Goal: Information Seeking & Learning: Learn about a topic

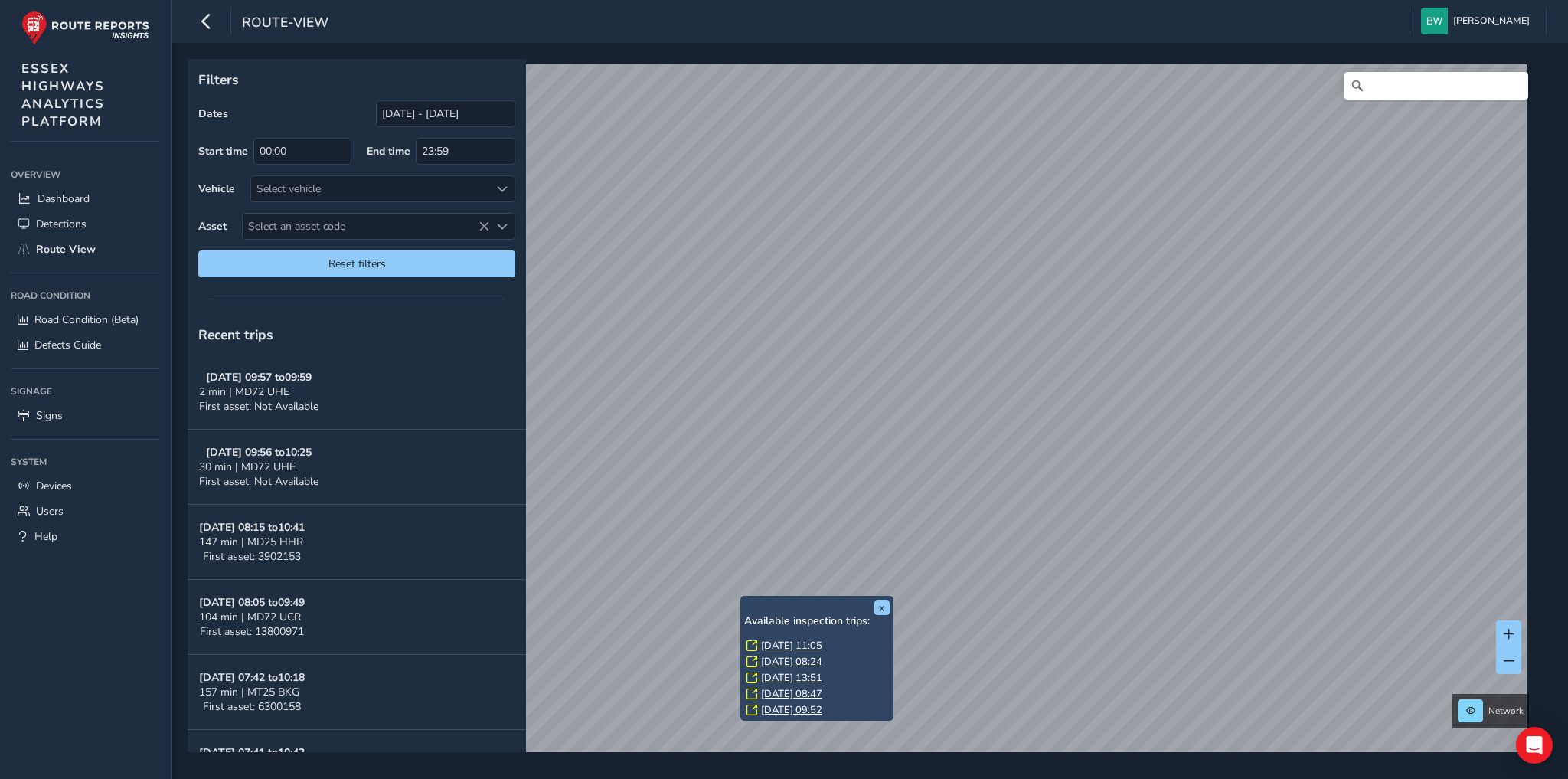
click at [781, 644] on link "[DATE] 11:05" at bounding box center [791, 646] width 61 height 14
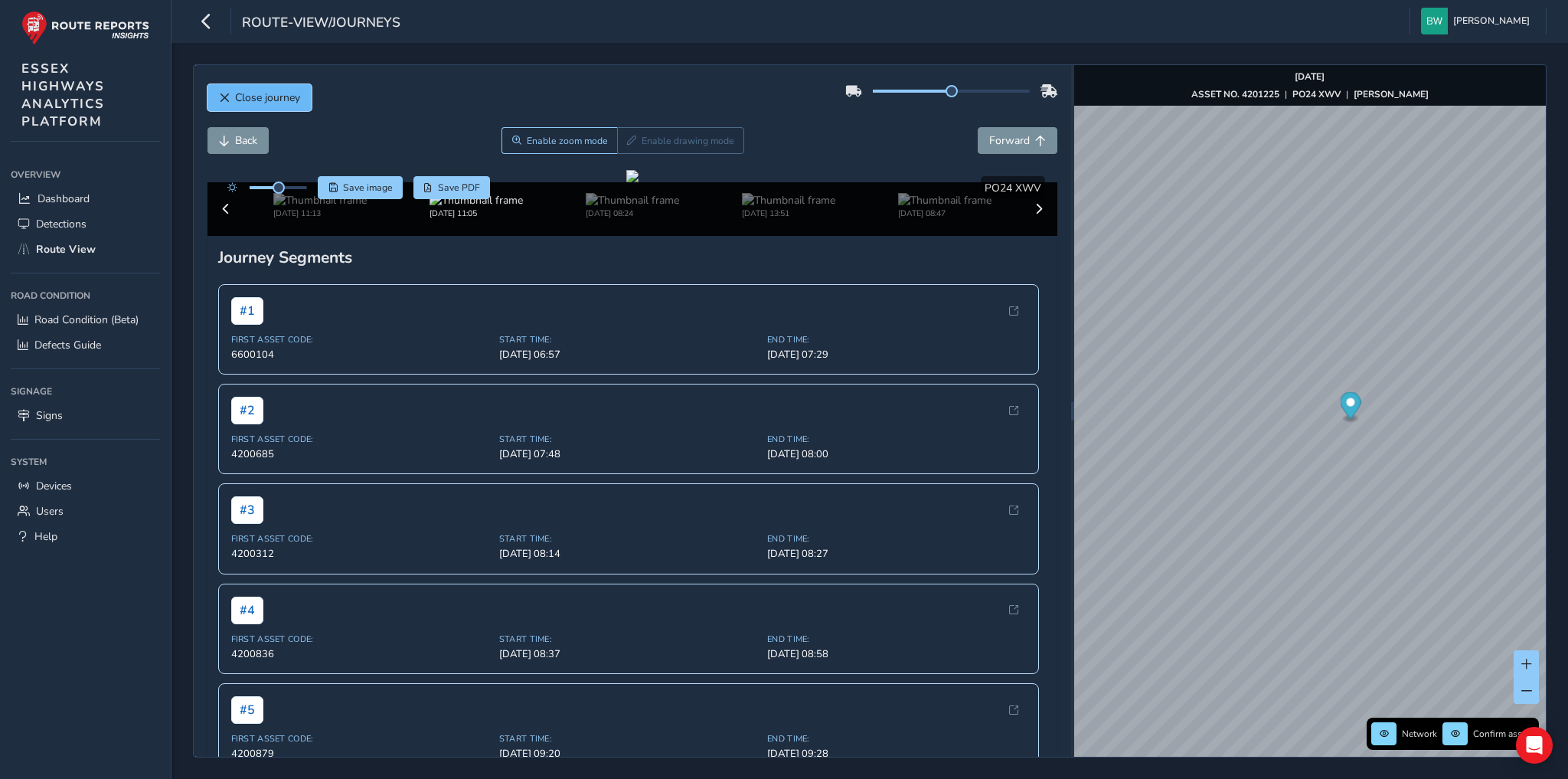
click at [285, 95] on span "Close journey" at bounding box center [267, 98] width 65 height 15
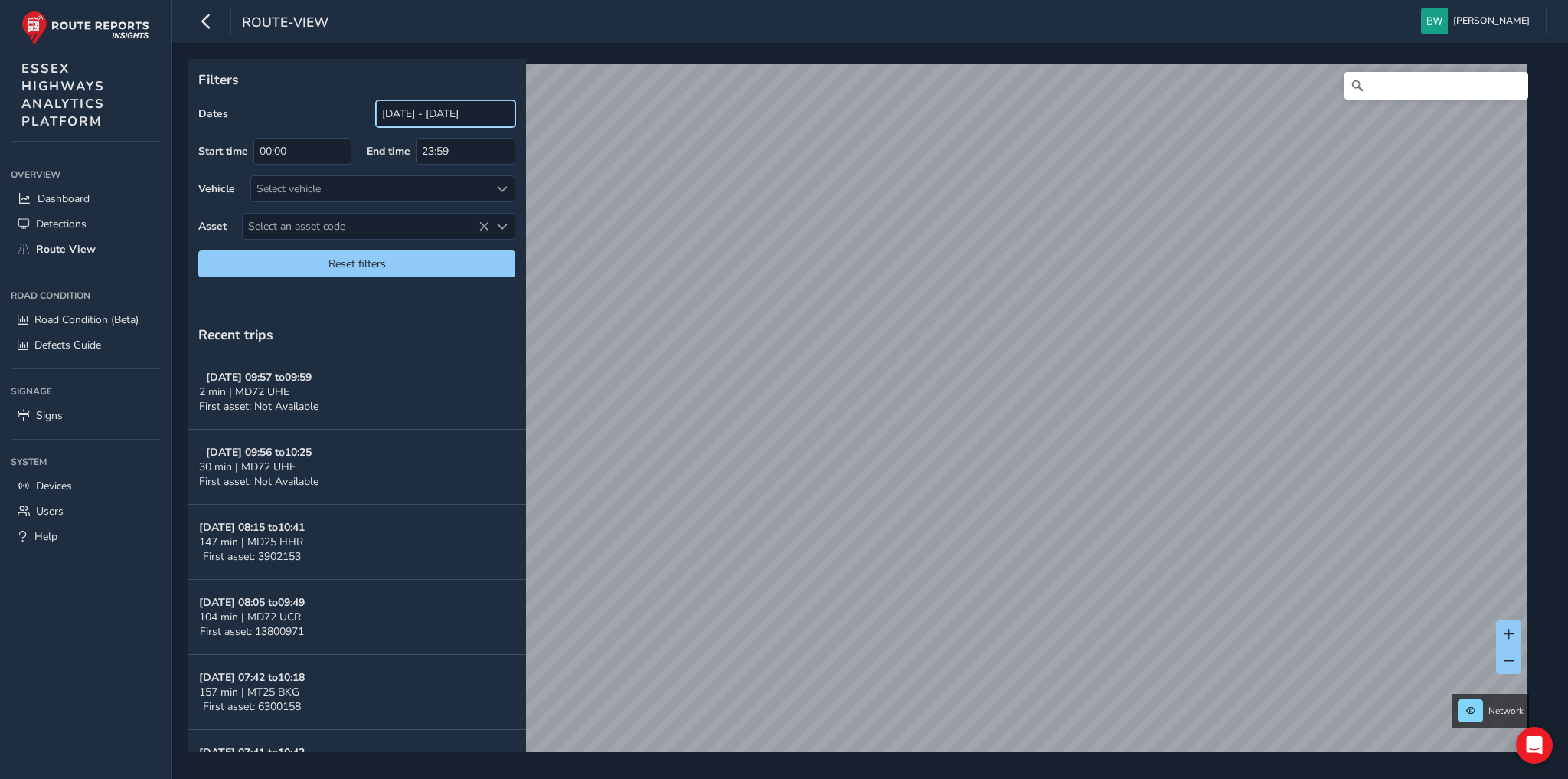
click at [435, 108] on input "[DATE] - [DATE]" at bounding box center [446, 113] width 139 height 27
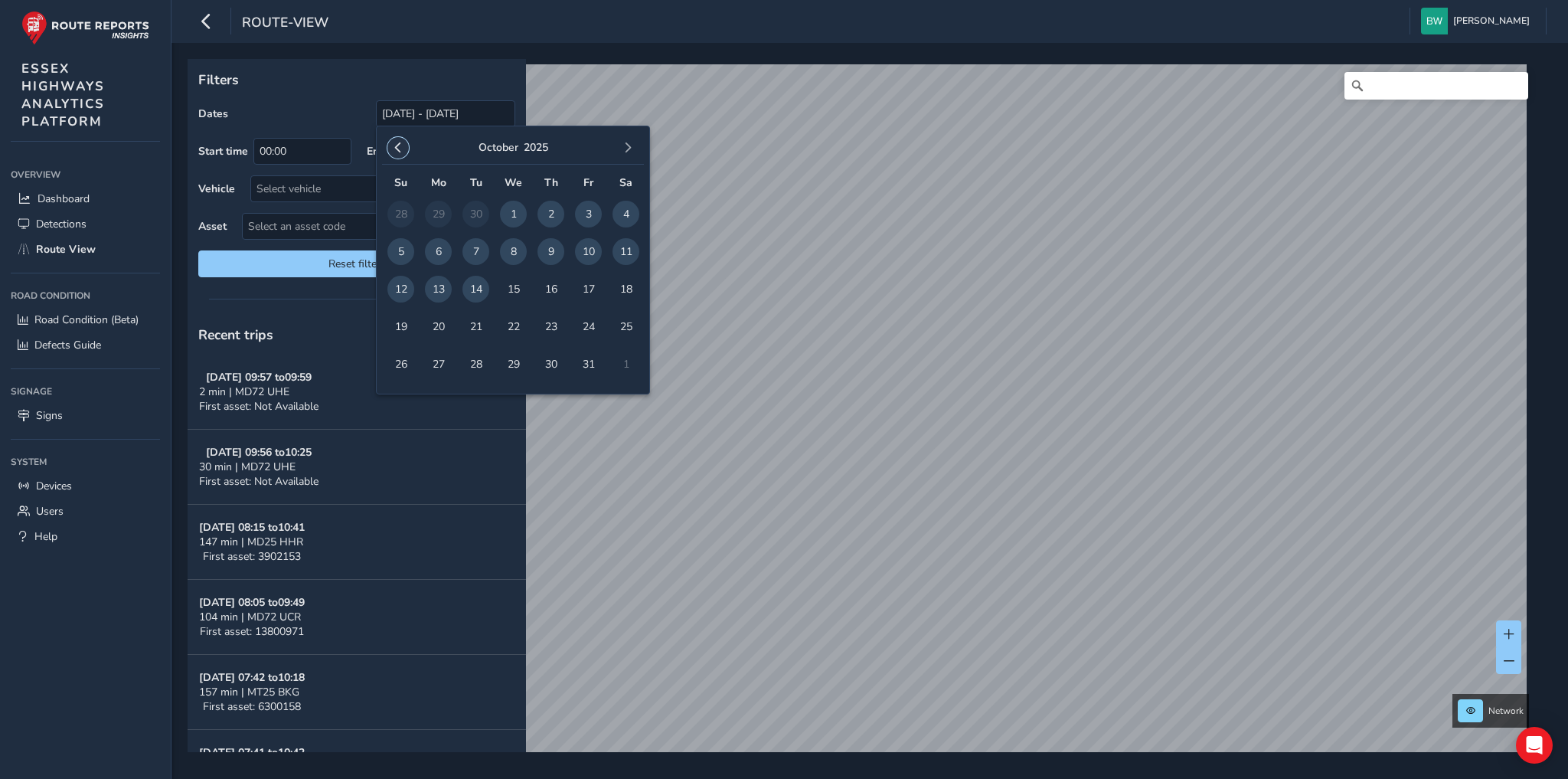
click at [394, 144] on span "button" at bounding box center [398, 148] width 11 height 11
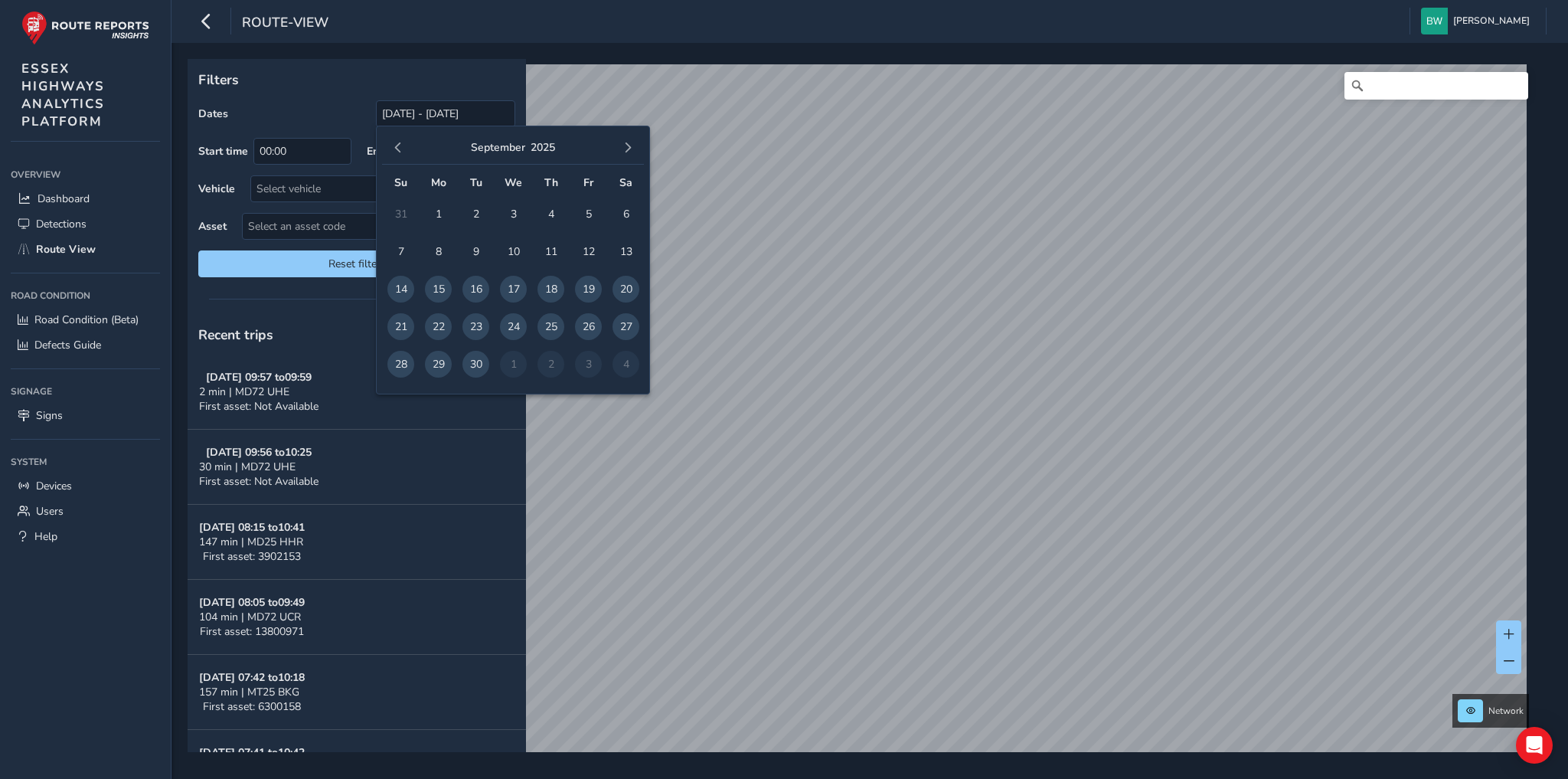
click at [394, 144] on span "button" at bounding box center [398, 148] width 11 height 11
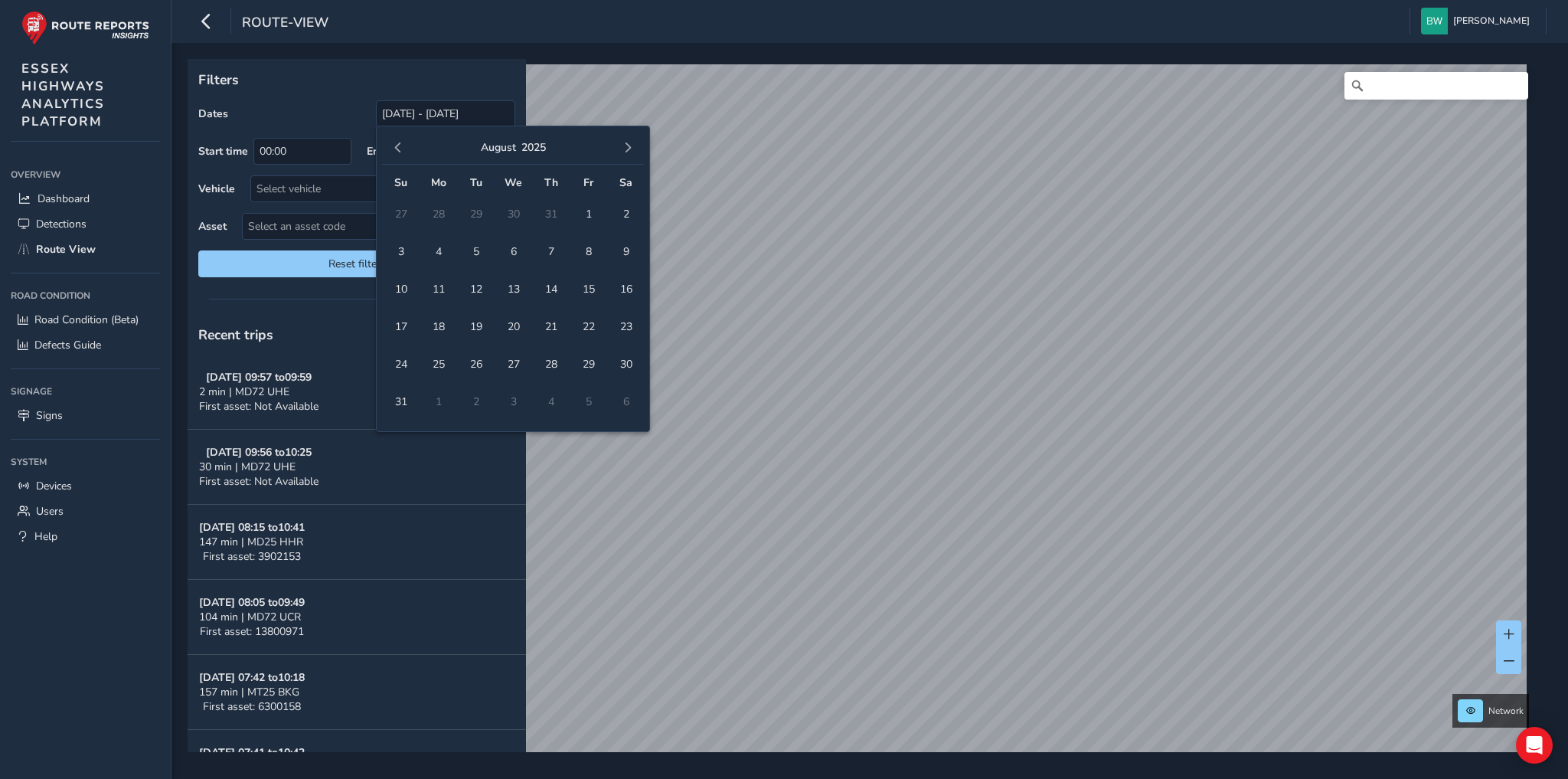
click at [394, 144] on span "button" at bounding box center [398, 148] width 11 height 11
click at [475, 212] on span "1" at bounding box center [476, 214] width 27 height 27
click at [627, 146] on span "button" at bounding box center [628, 148] width 11 height 11
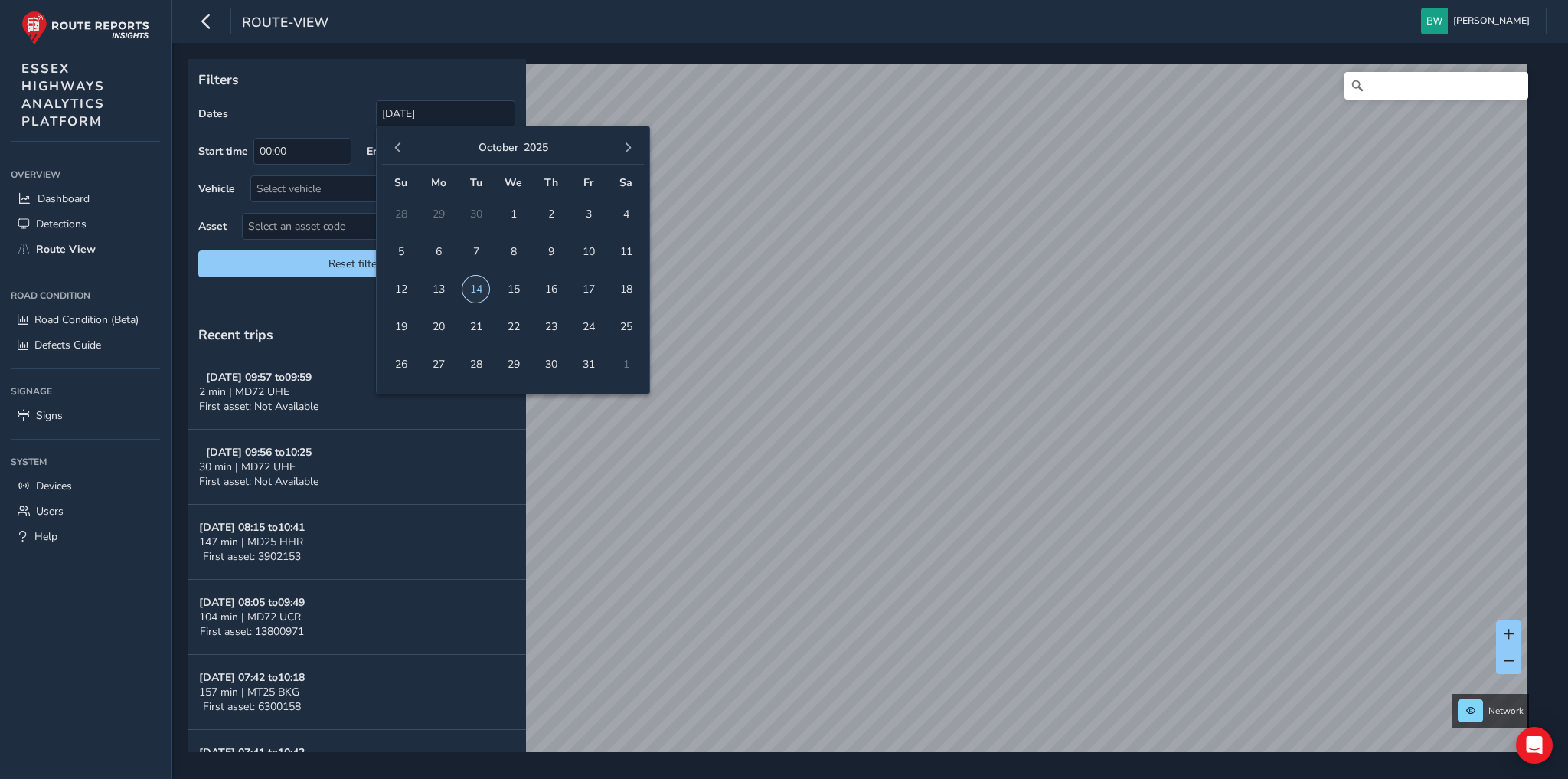
click at [475, 286] on span "14" at bounding box center [476, 289] width 27 height 27
type input "[DATE] - [DATE]"
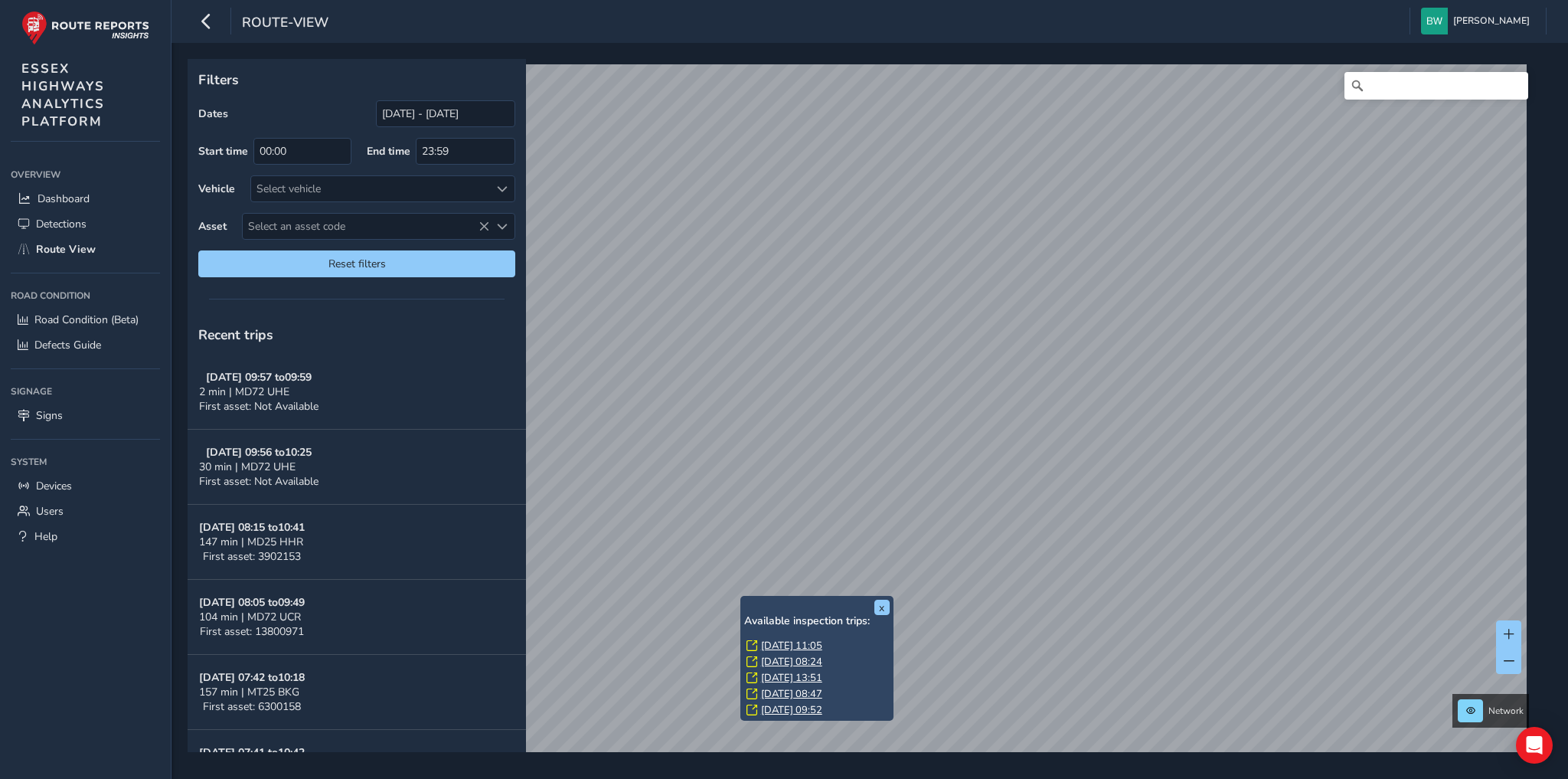
click at [793, 644] on link "[DATE] 11:05" at bounding box center [791, 646] width 61 height 14
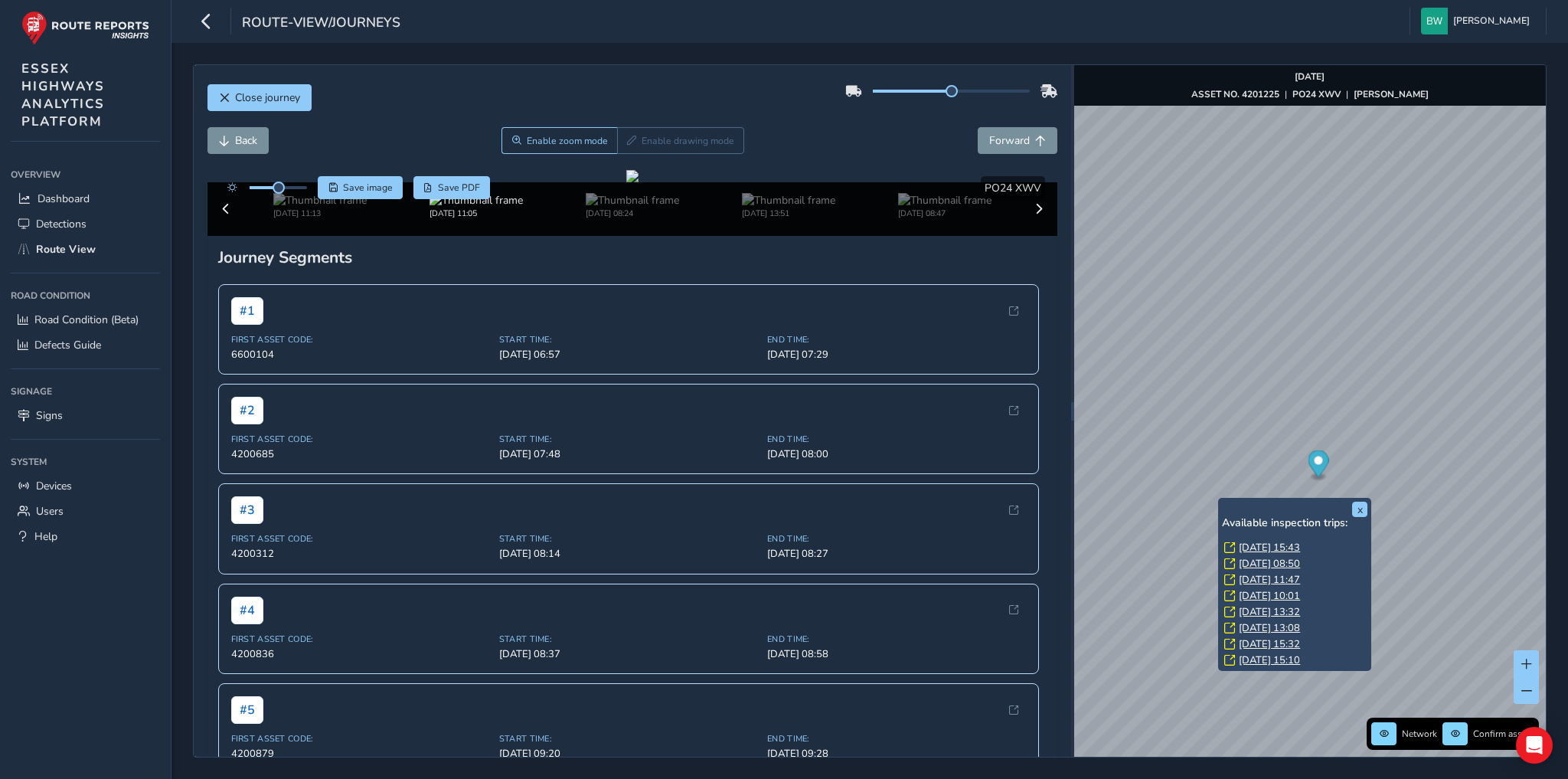
click at [1269, 659] on link "[DATE] 15:10" at bounding box center [1269, 660] width 61 height 14
click at [1266, 645] on link "[DATE] 15:32" at bounding box center [1269, 644] width 61 height 14
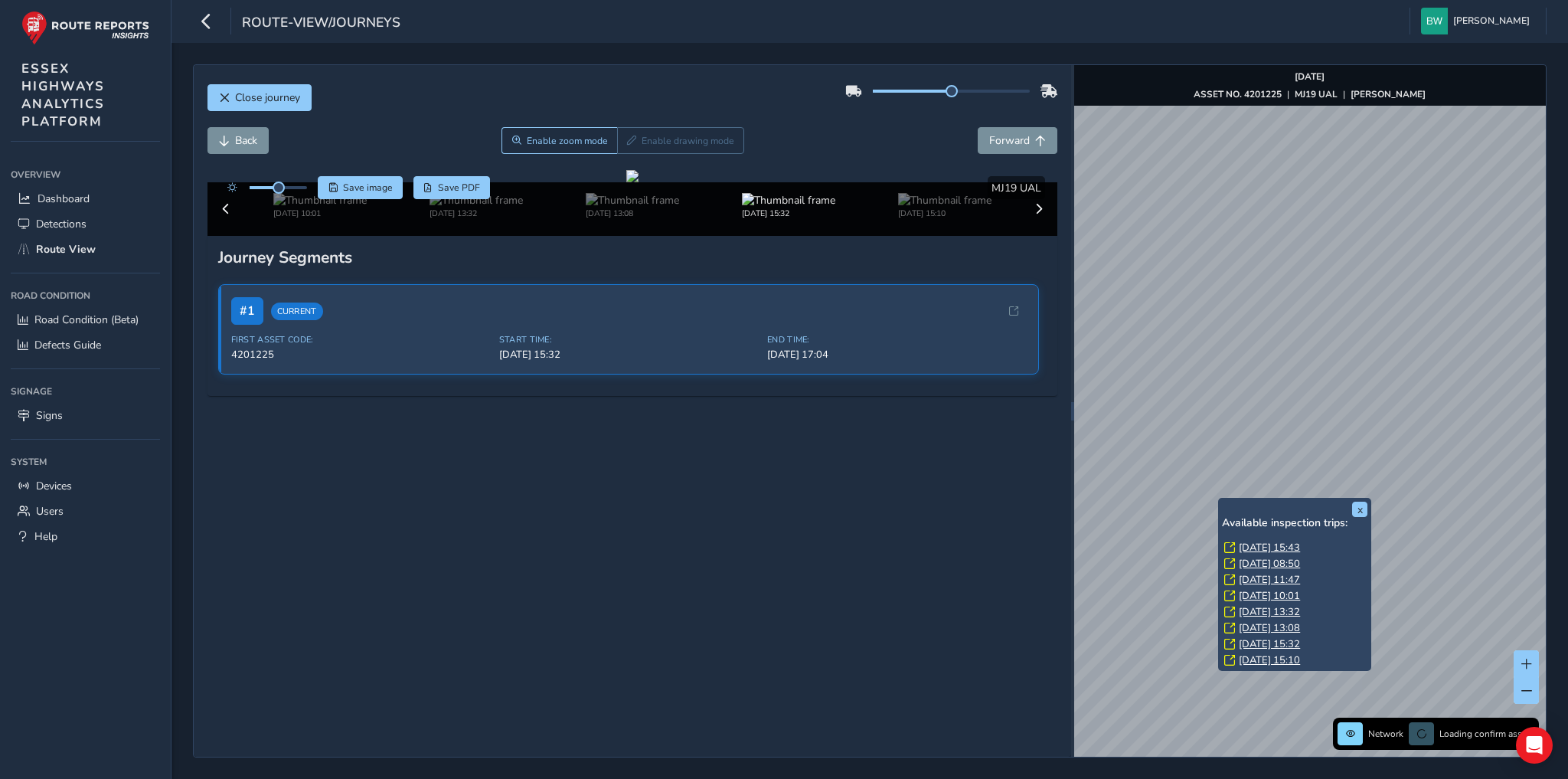
click at [1265, 625] on link "[DATE] 13:08" at bounding box center [1269, 628] width 61 height 14
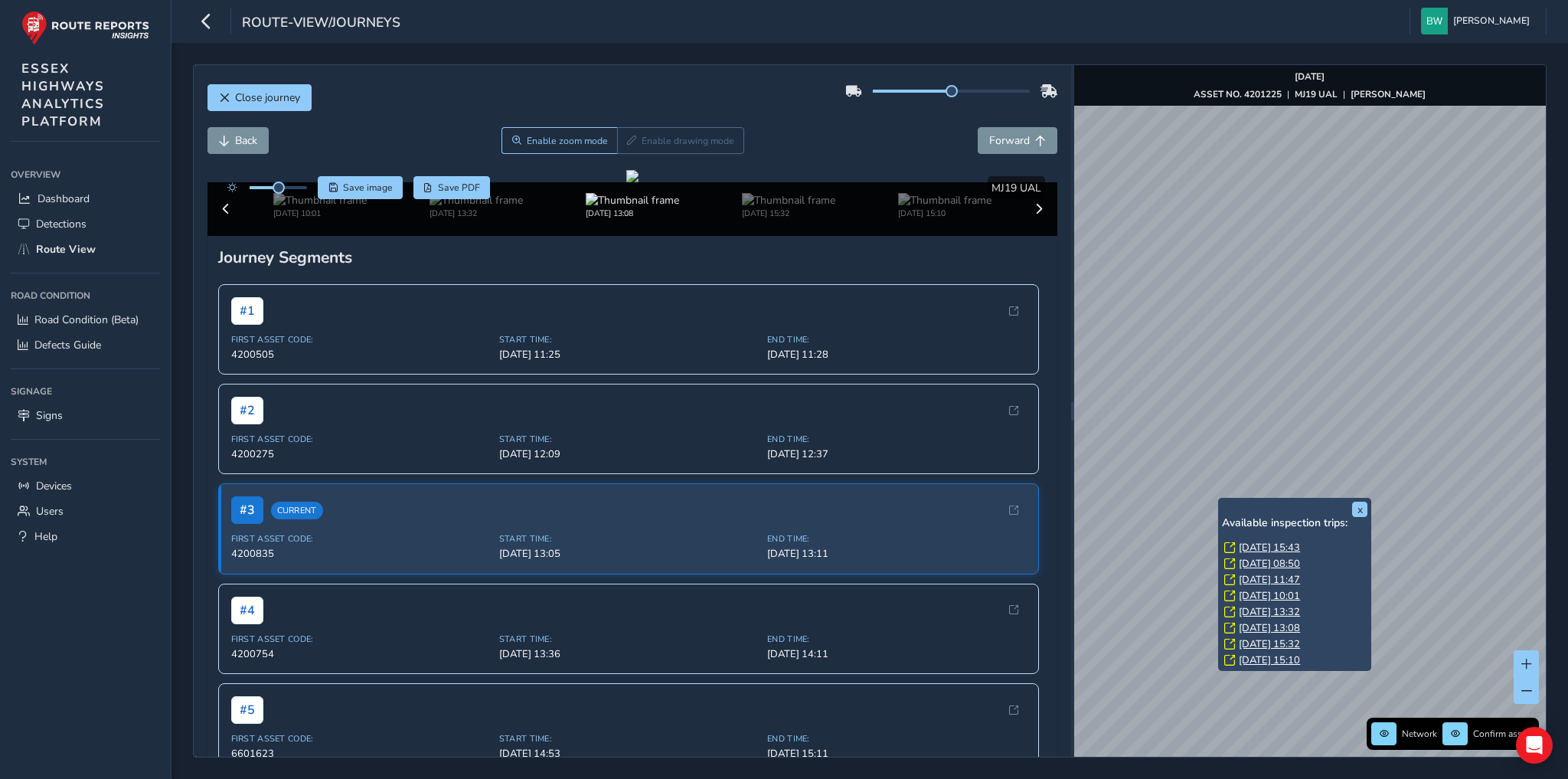
click at [1266, 612] on link "[DATE] 13:32" at bounding box center [1269, 612] width 61 height 14
click at [1262, 594] on link "[DATE] 10:01" at bounding box center [1269, 596] width 61 height 14
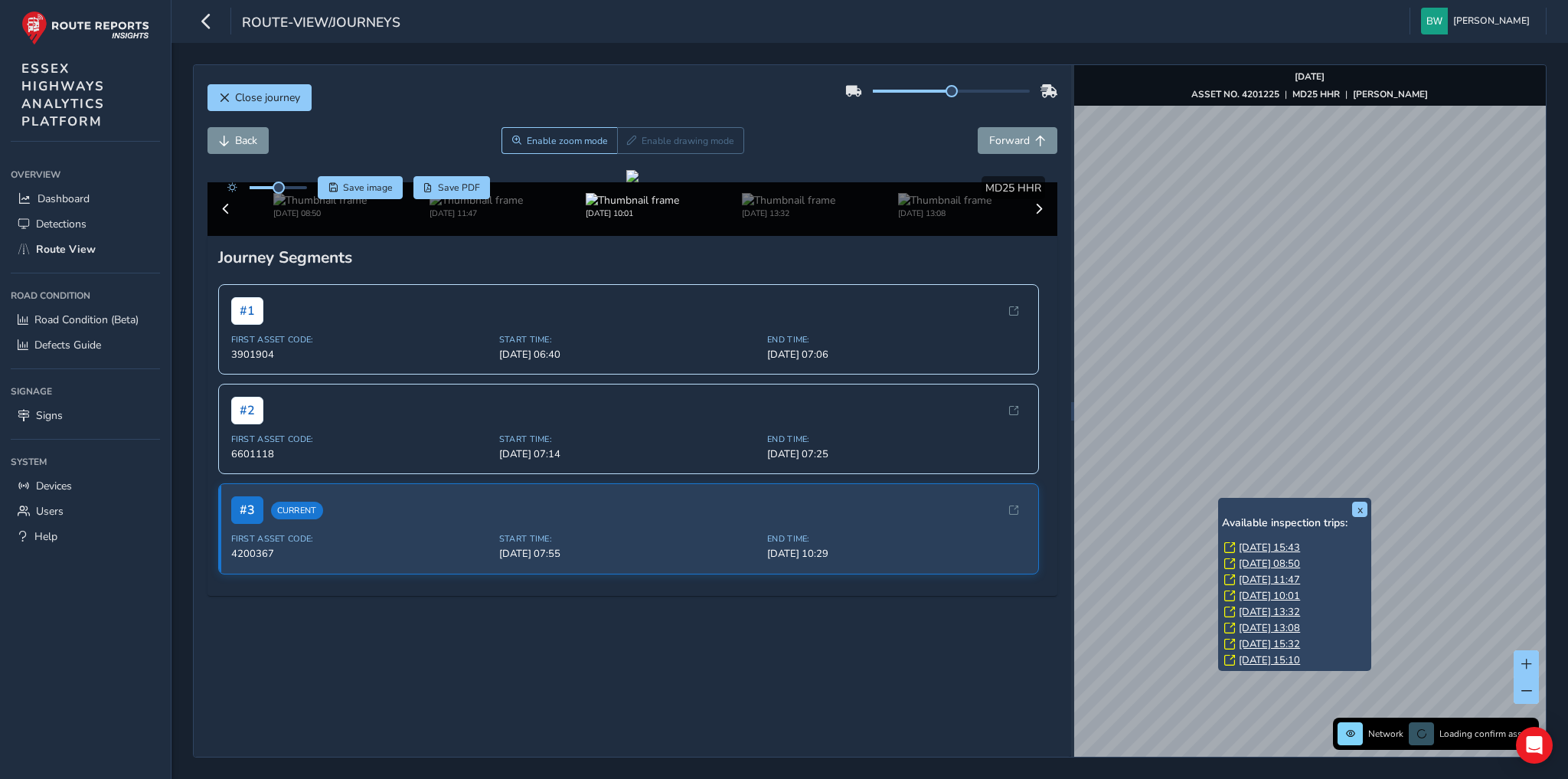
click at [1259, 580] on link "[DATE] 11:47" at bounding box center [1269, 580] width 61 height 14
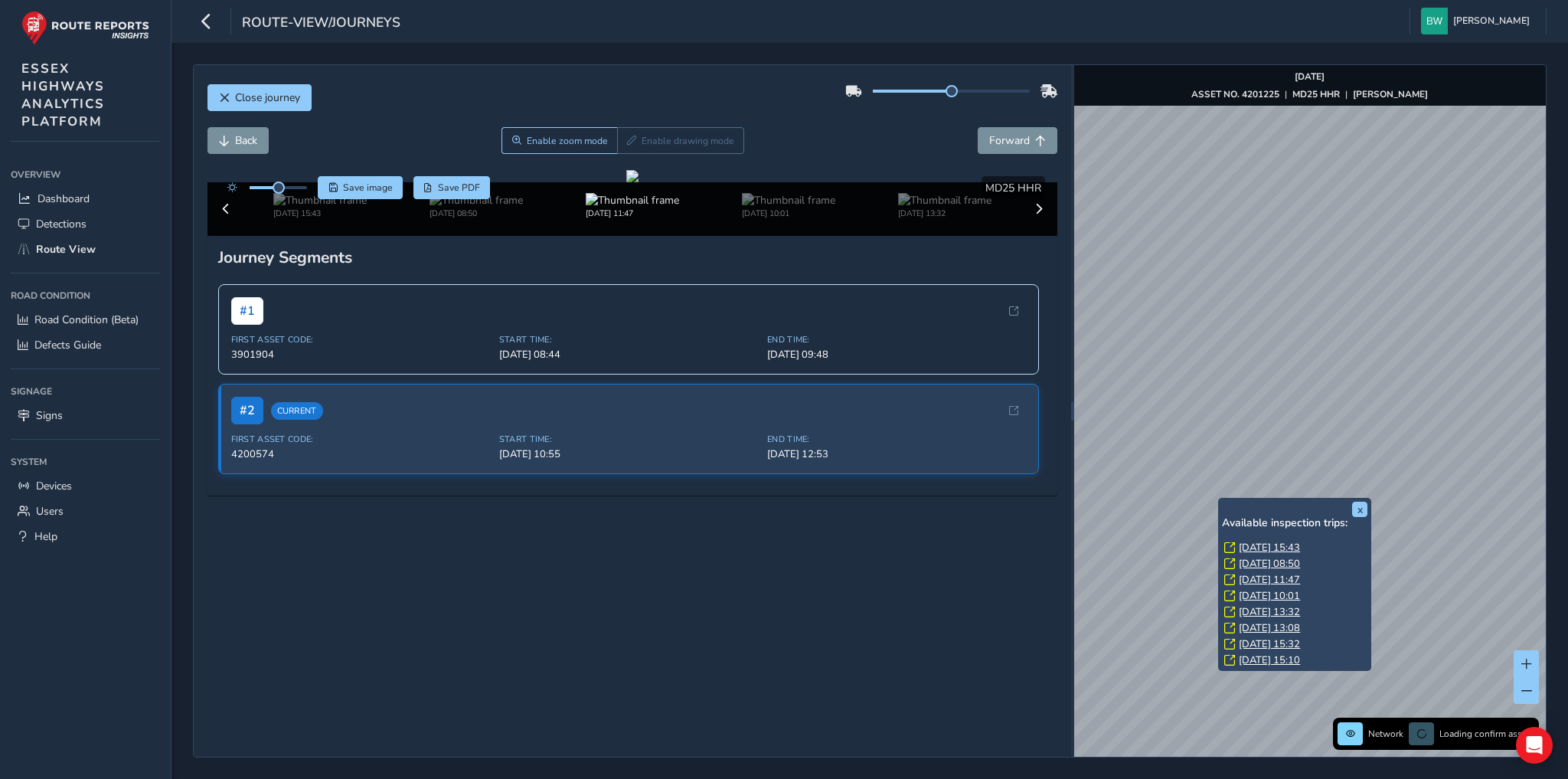
click at [1263, 563] on link "[DATE] 08:50" at bounding box center [1269, 564] width 61 height 14
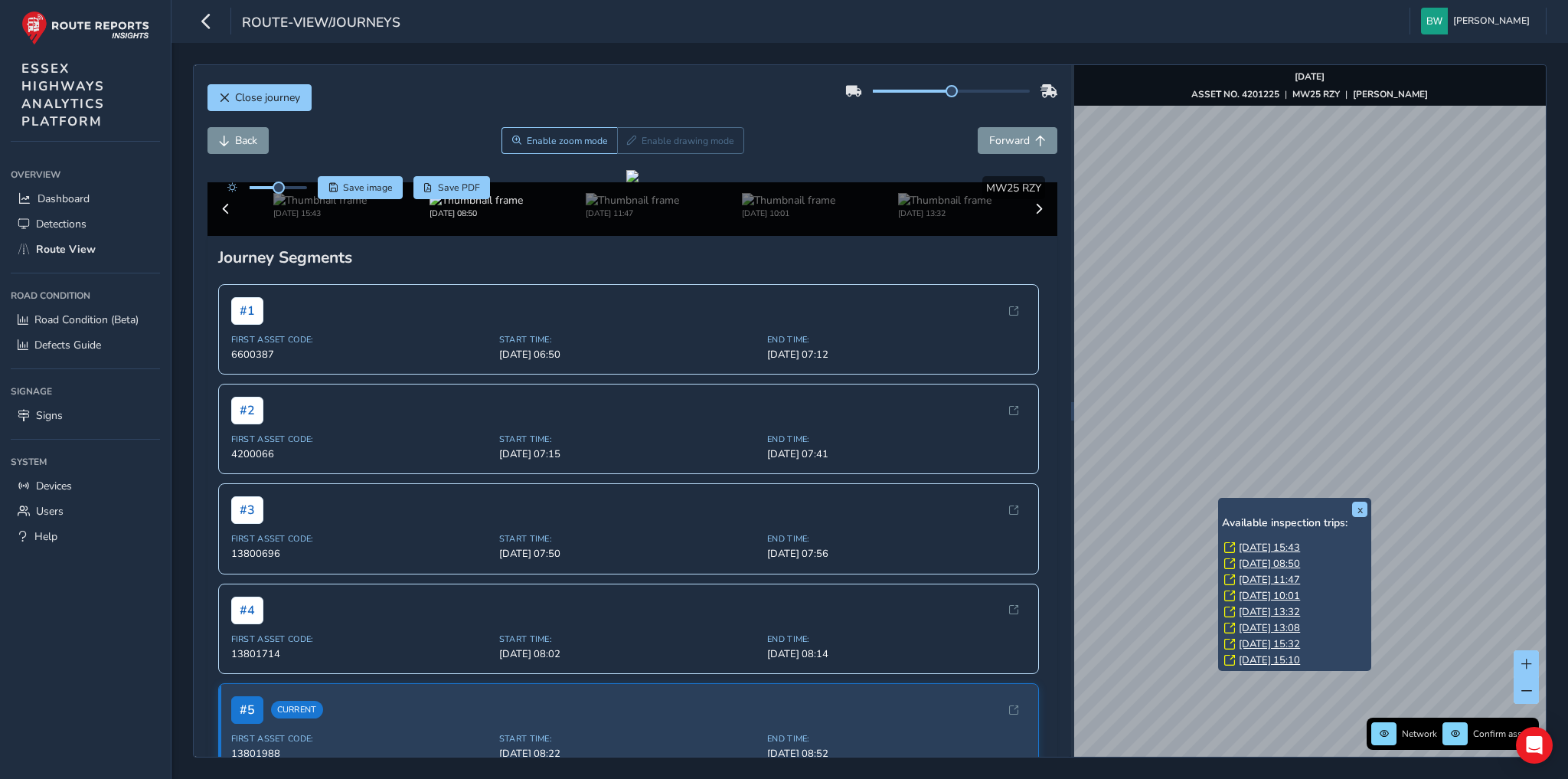
click at [1260, 545] on link "[DATE] 15:43" at bounding box center [1269, 547] width 61 height 14
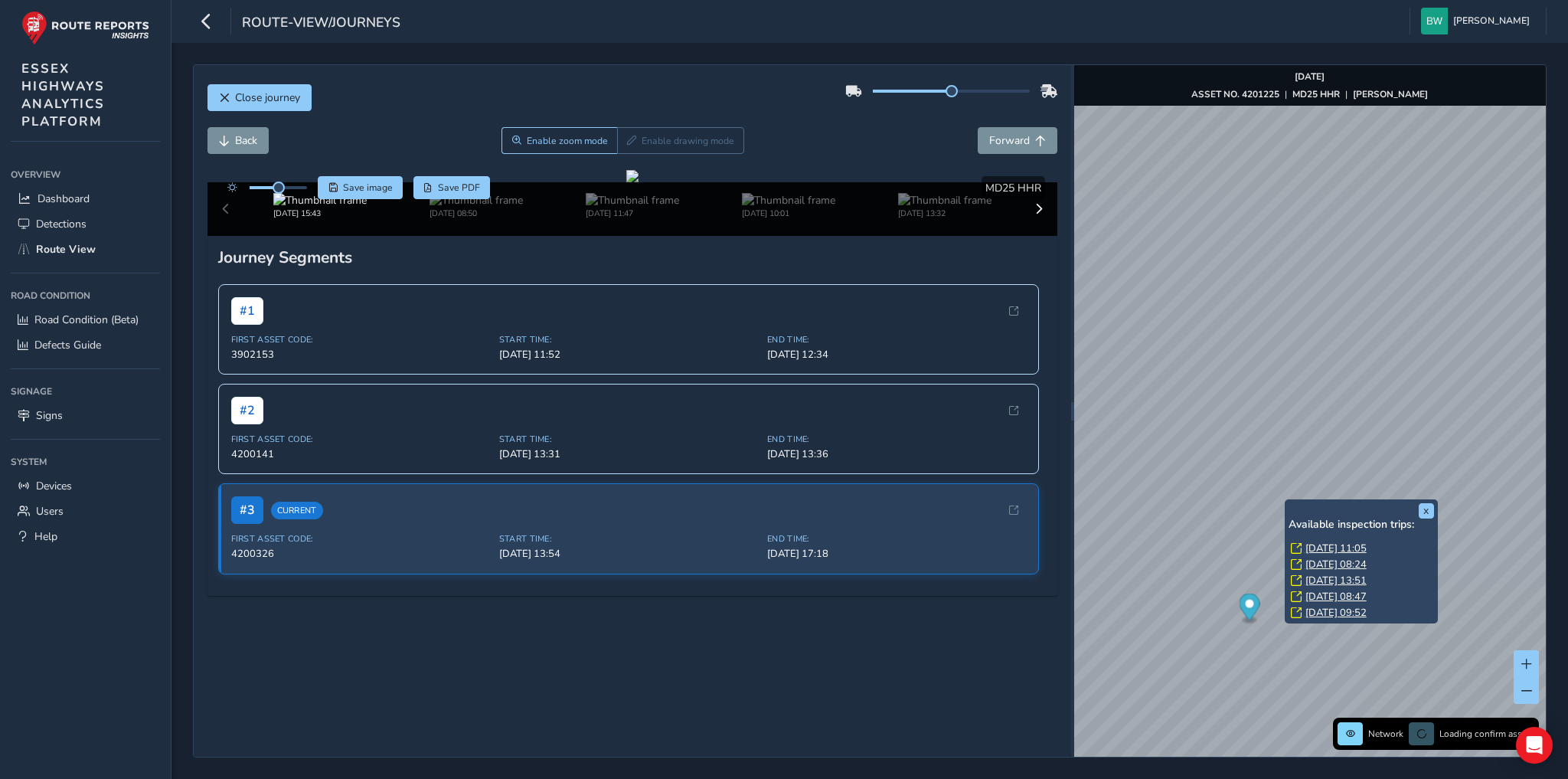
click at [1319, 598] on link "[DATE] 08:47" at bounding box center [1336, 597] width 61 height 14
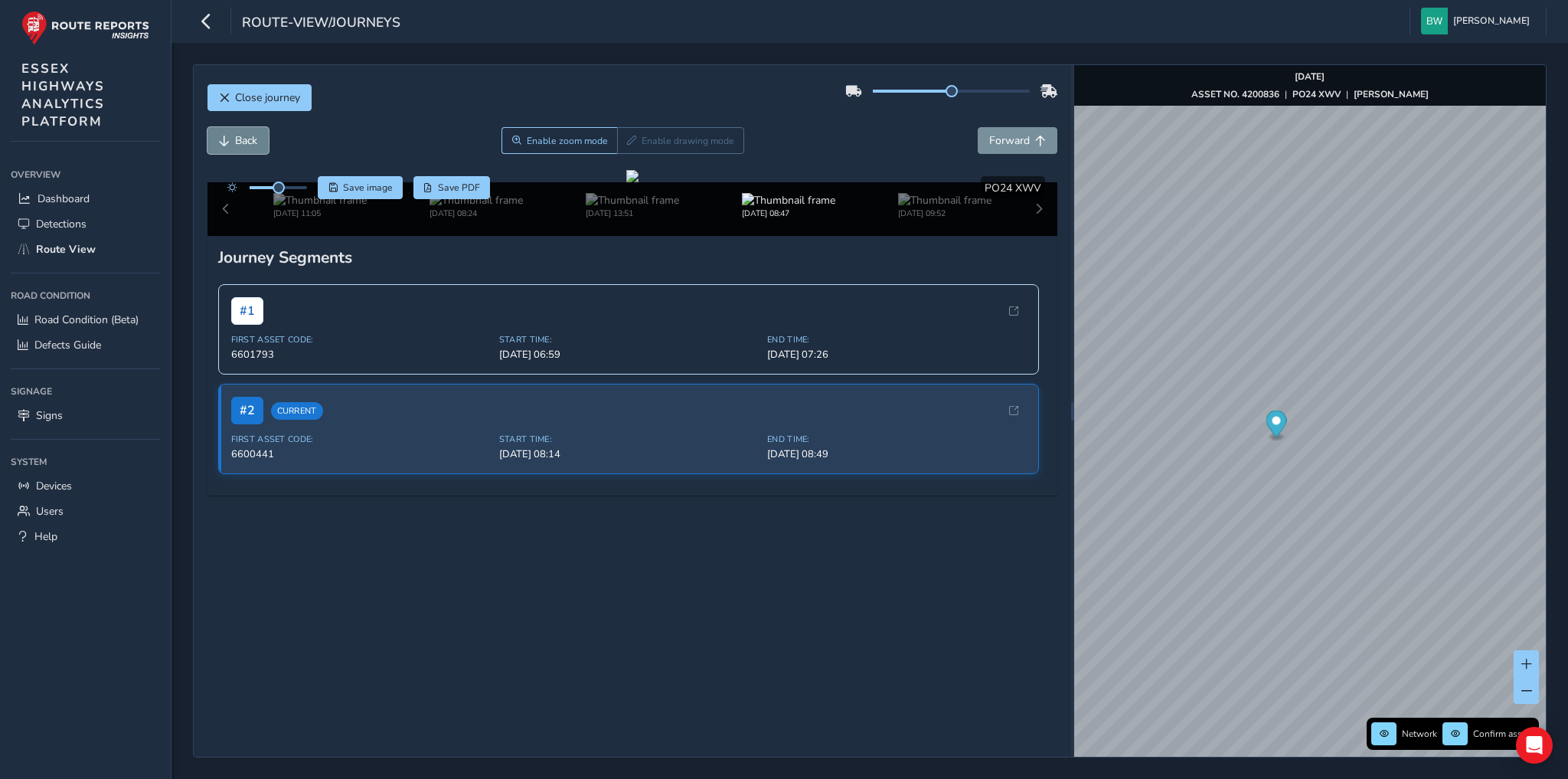
click at [225, 139] on span "Back" at bounding box center [224, 141] width 11 height 11
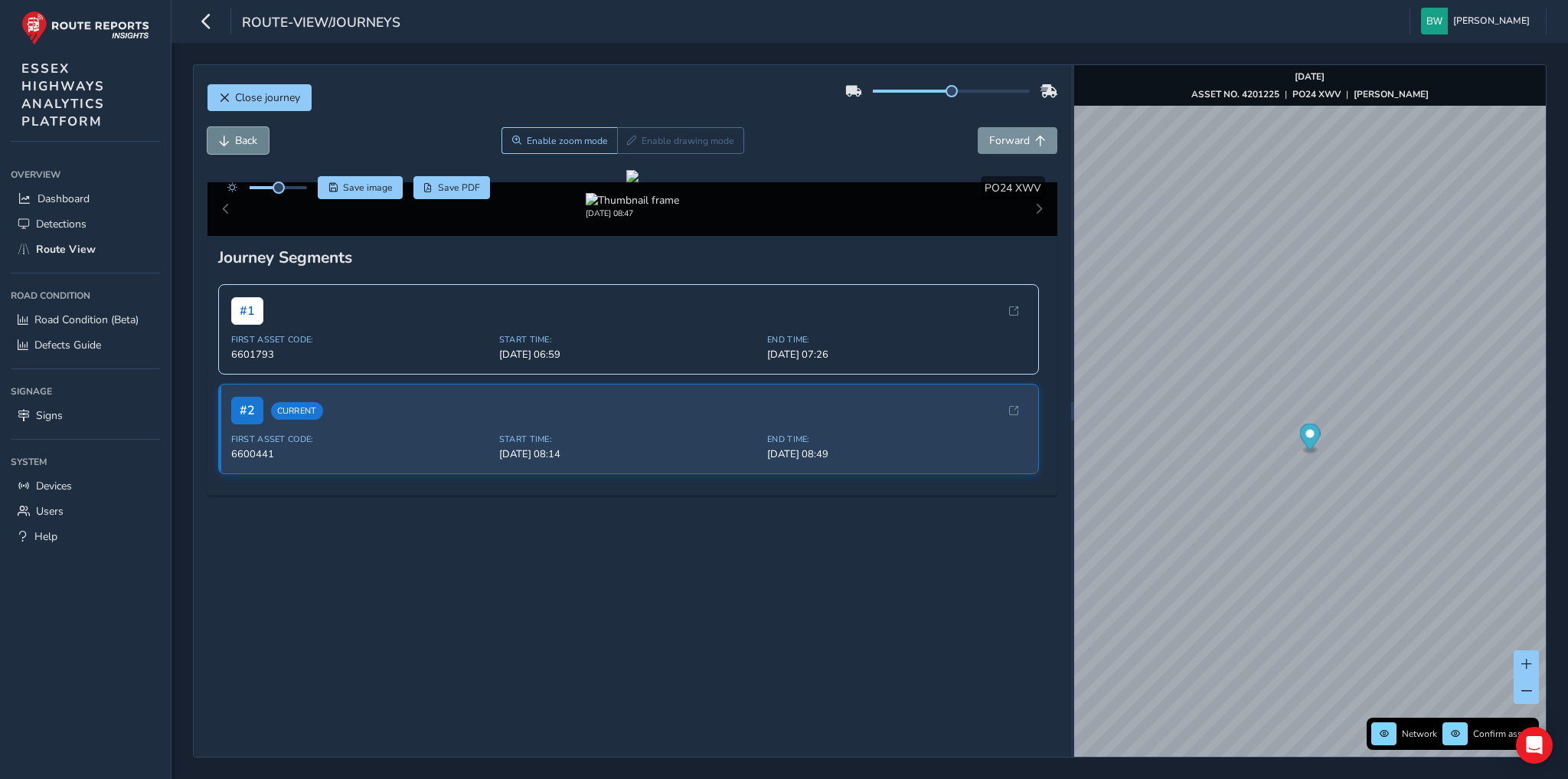
click at [225, 139] on span "Back" at bounding box center [224, 141] width 11 height 11
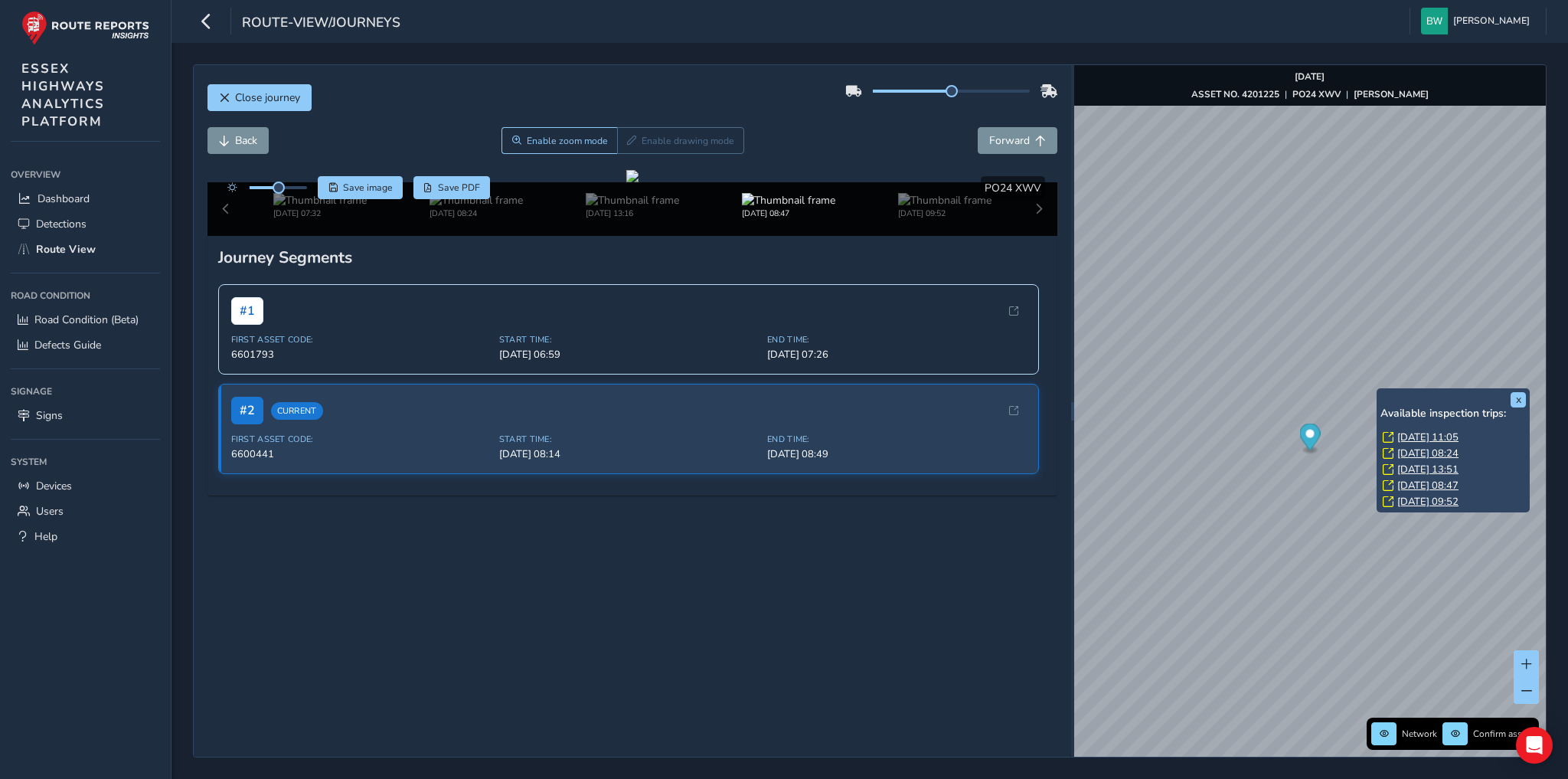
click at [1410, 436] on link "[DATE] 11:05" at bounding box center [1427, 437] width 61 height 14
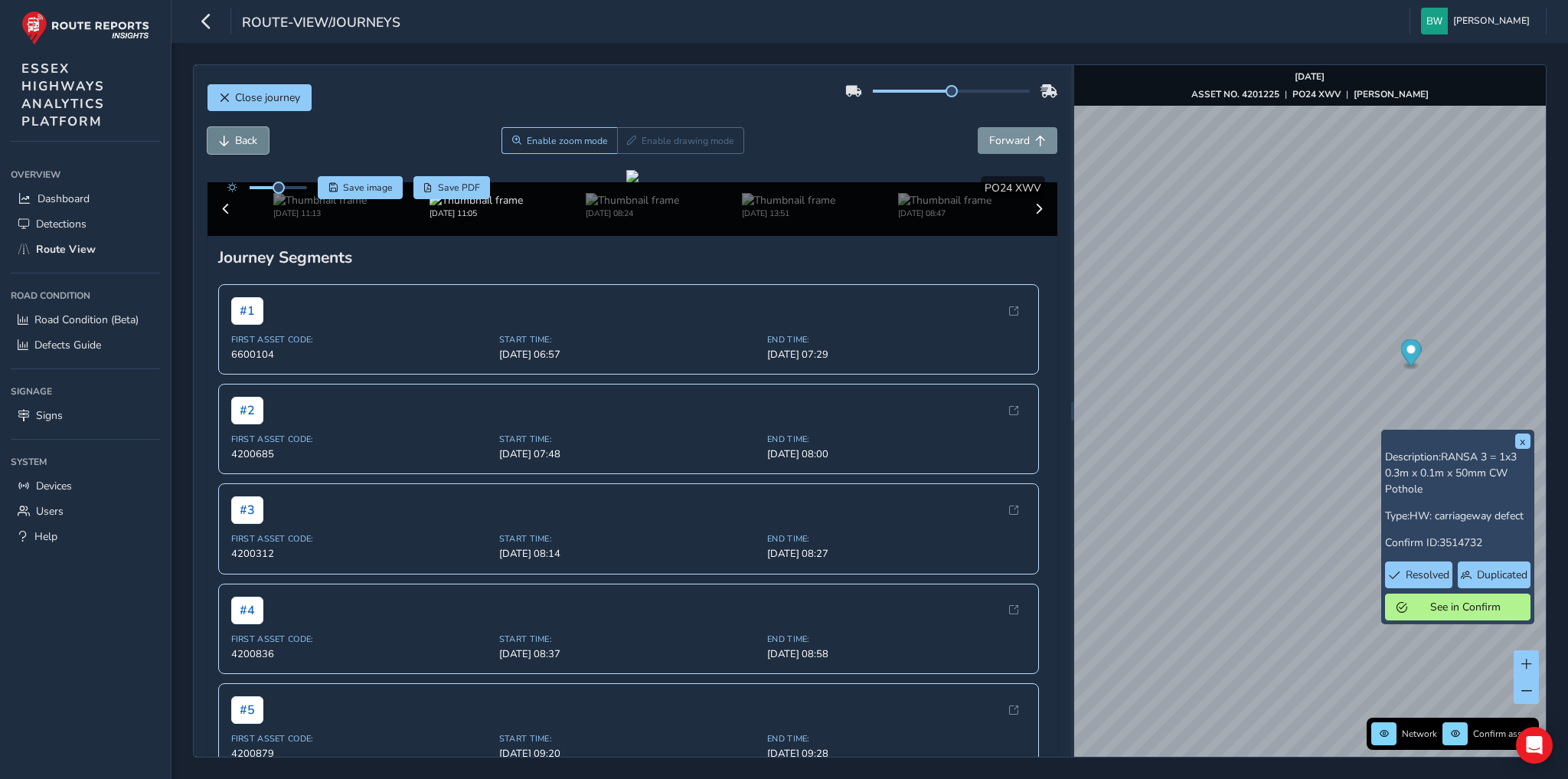
click at [229, 134] on button "Back" at bounding box center [238, 141] width 61 height 27
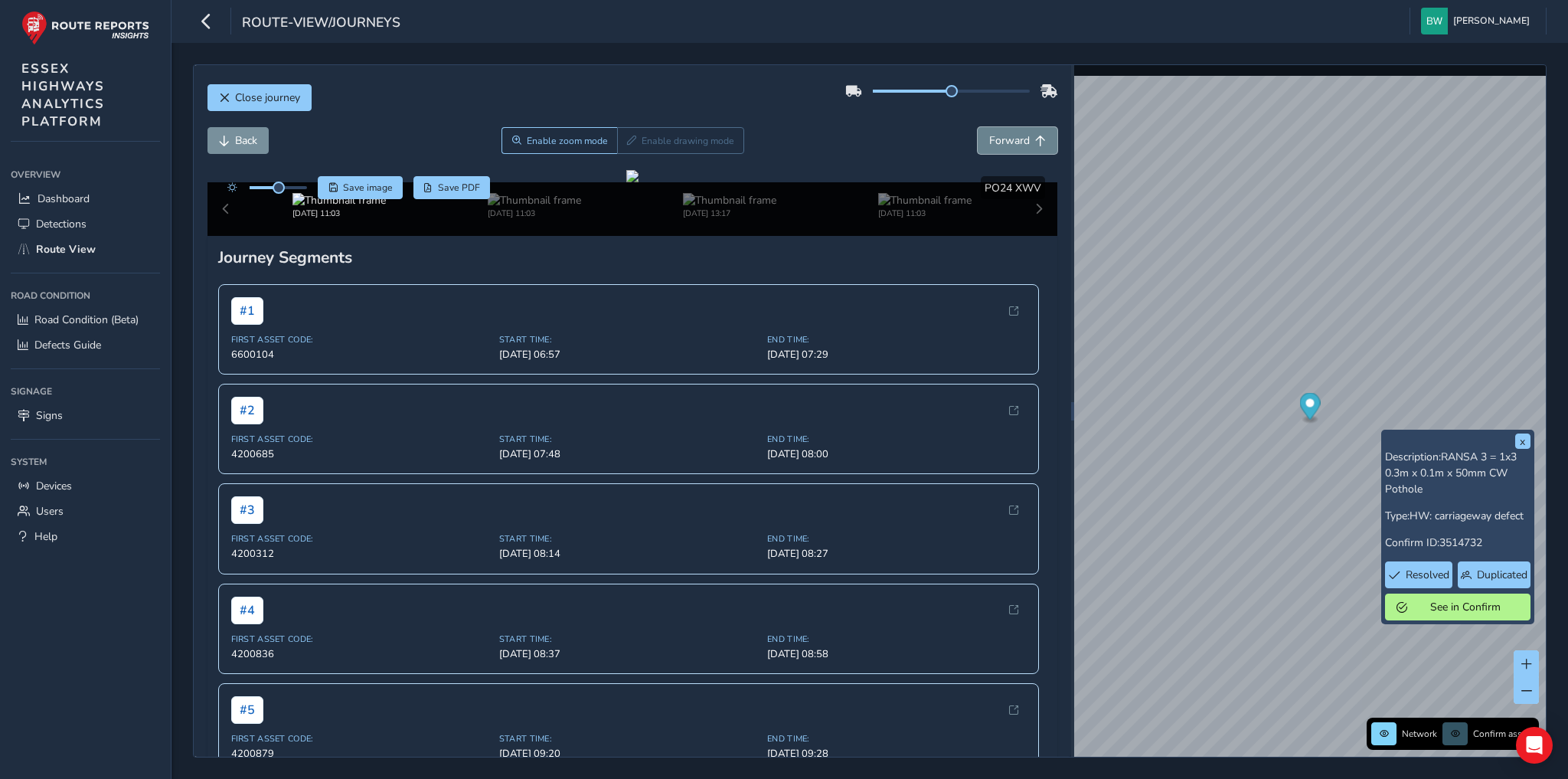
click at [979, 141] on button "Forward" at bounding box center [1018, 141] width 80 height 27
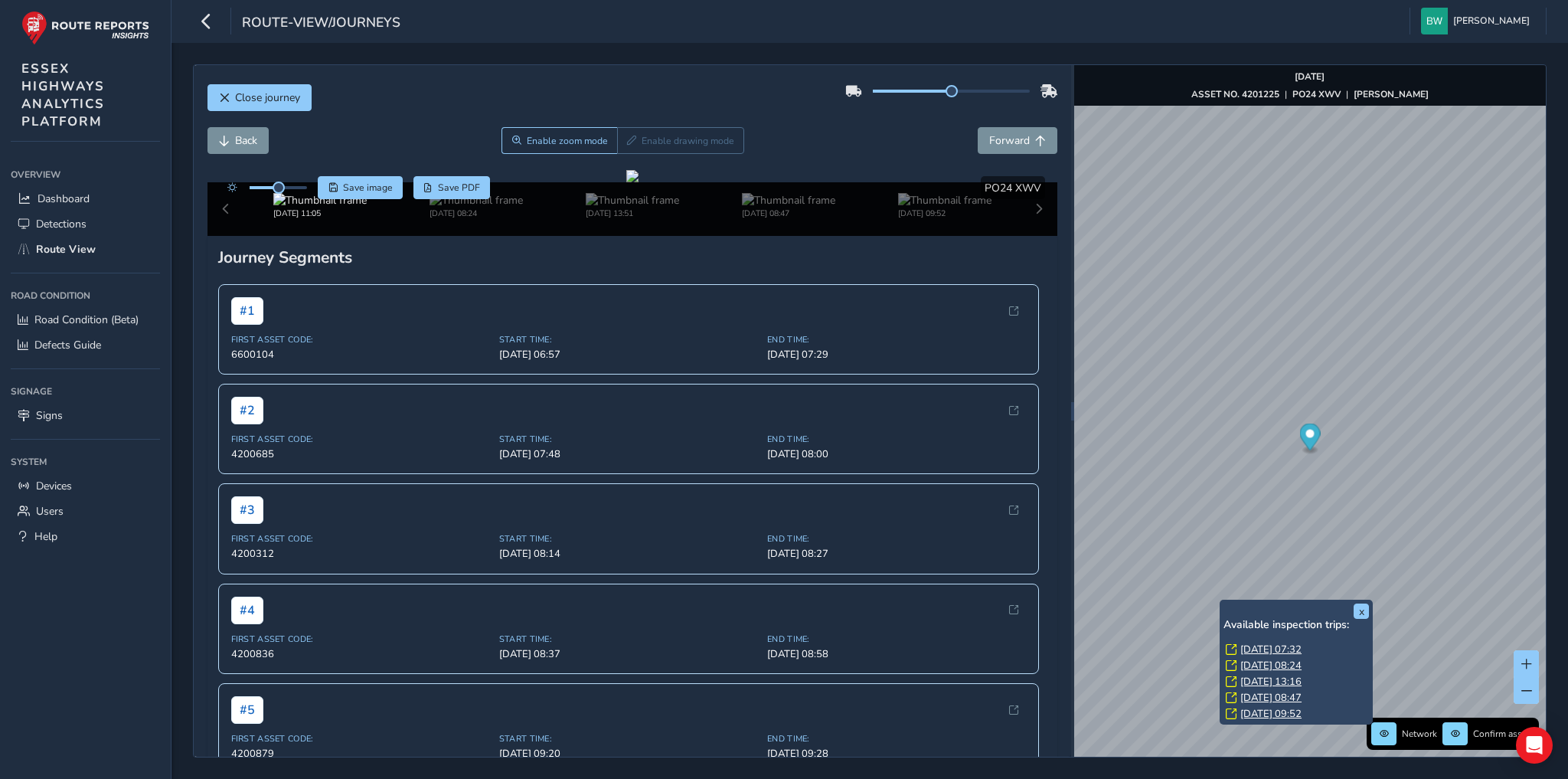
drag, startPoint x: 1274, startPoint y: 645, endPoint x: 1243, endPoint y: 630, distance: 34.4
click at [1274, 645] on link "[DATE] 07:32" at bounding box center [1271, 650] width 61 height 14
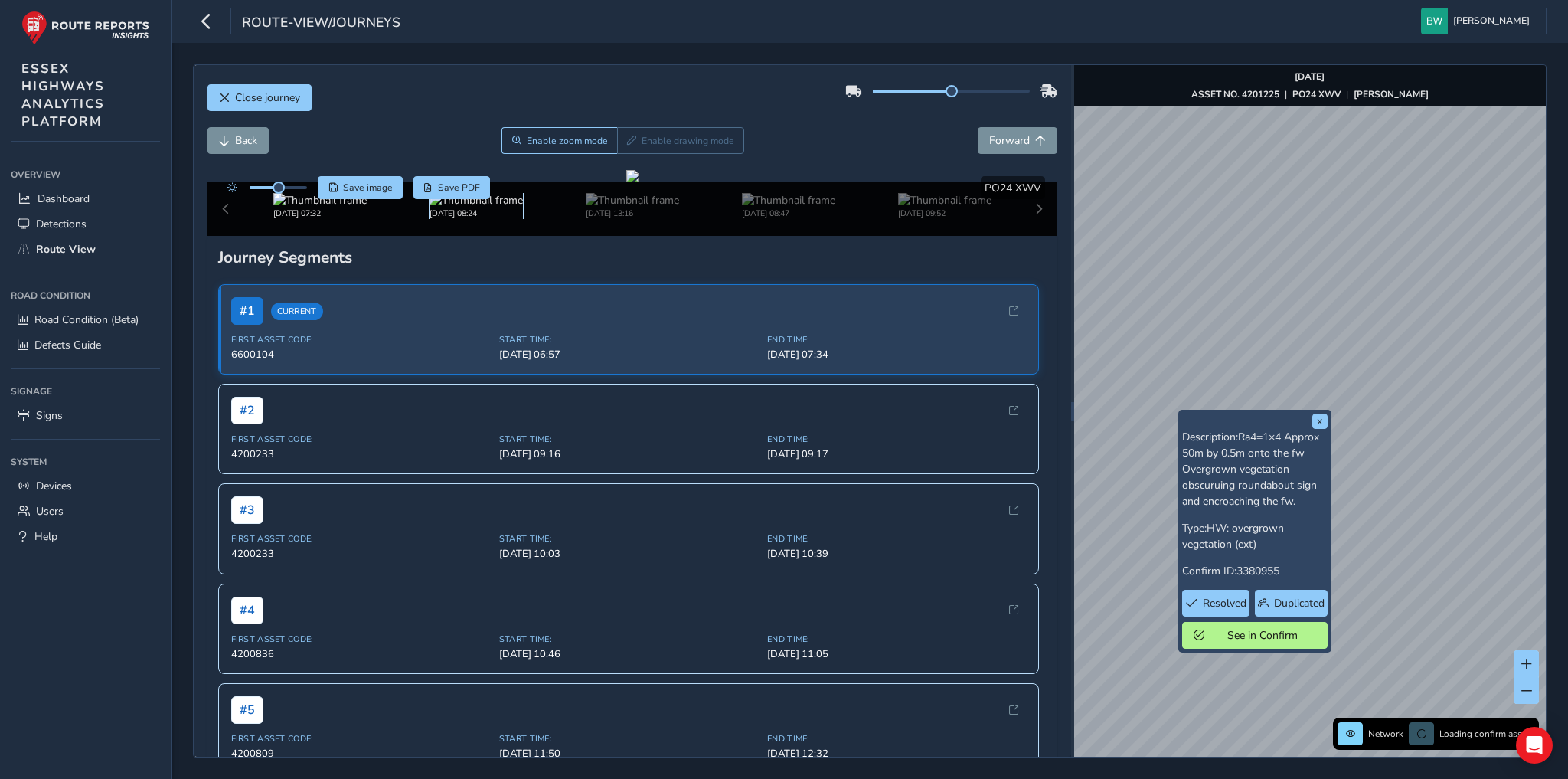
click at [439, 207] on img at bounding box center [475, 200] width 93 height 15
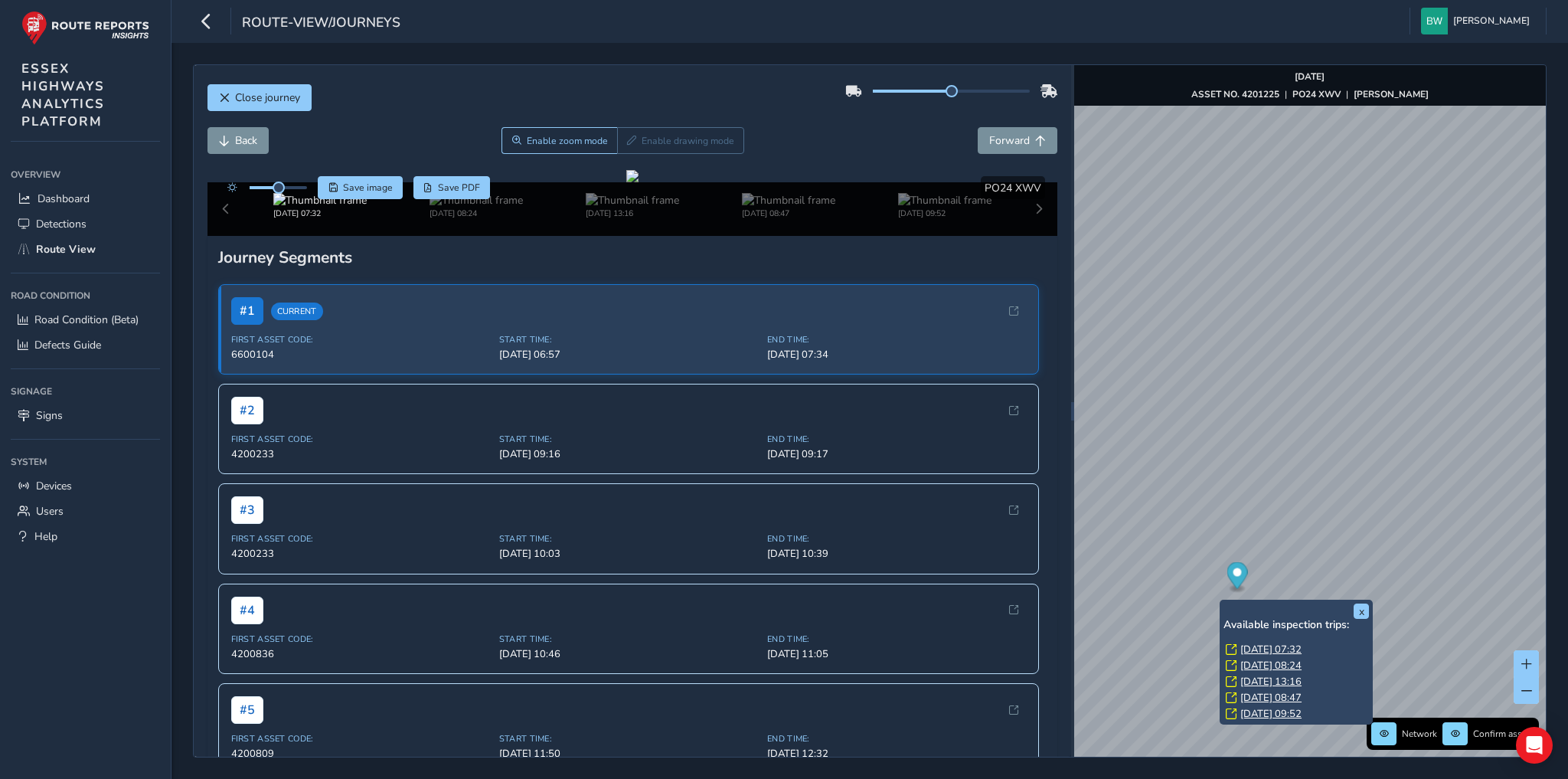
click at [1284, 663] on link "[DATE] 08:24" at bounding box center [1271, 666] width 61 height 14
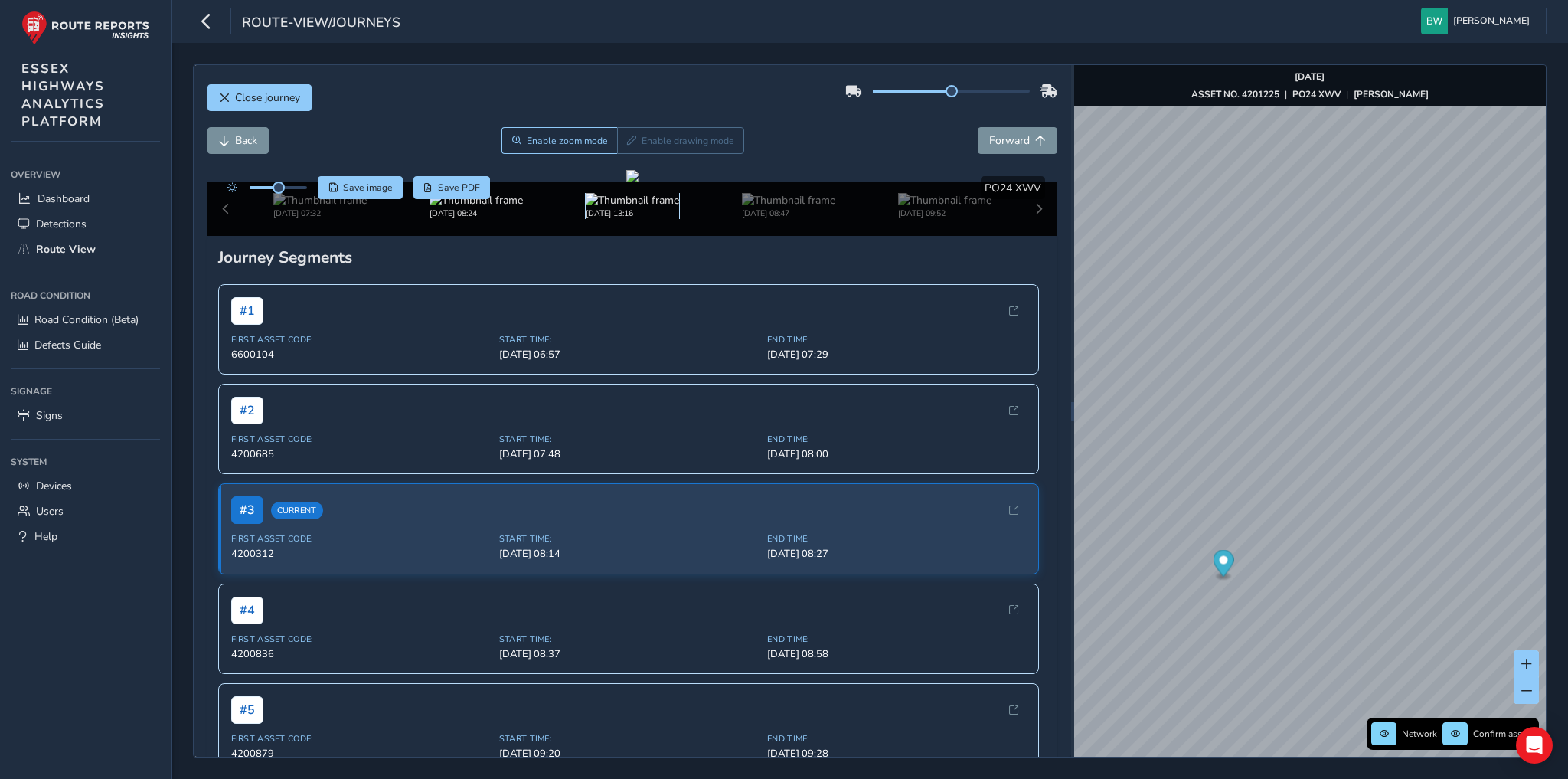
click at [614, 207] on img at bounding box center [632, 200] width 93 height 15
click at [1014, 136] on span "Forward" at bounding box center [1009, 140] width 41 height 15
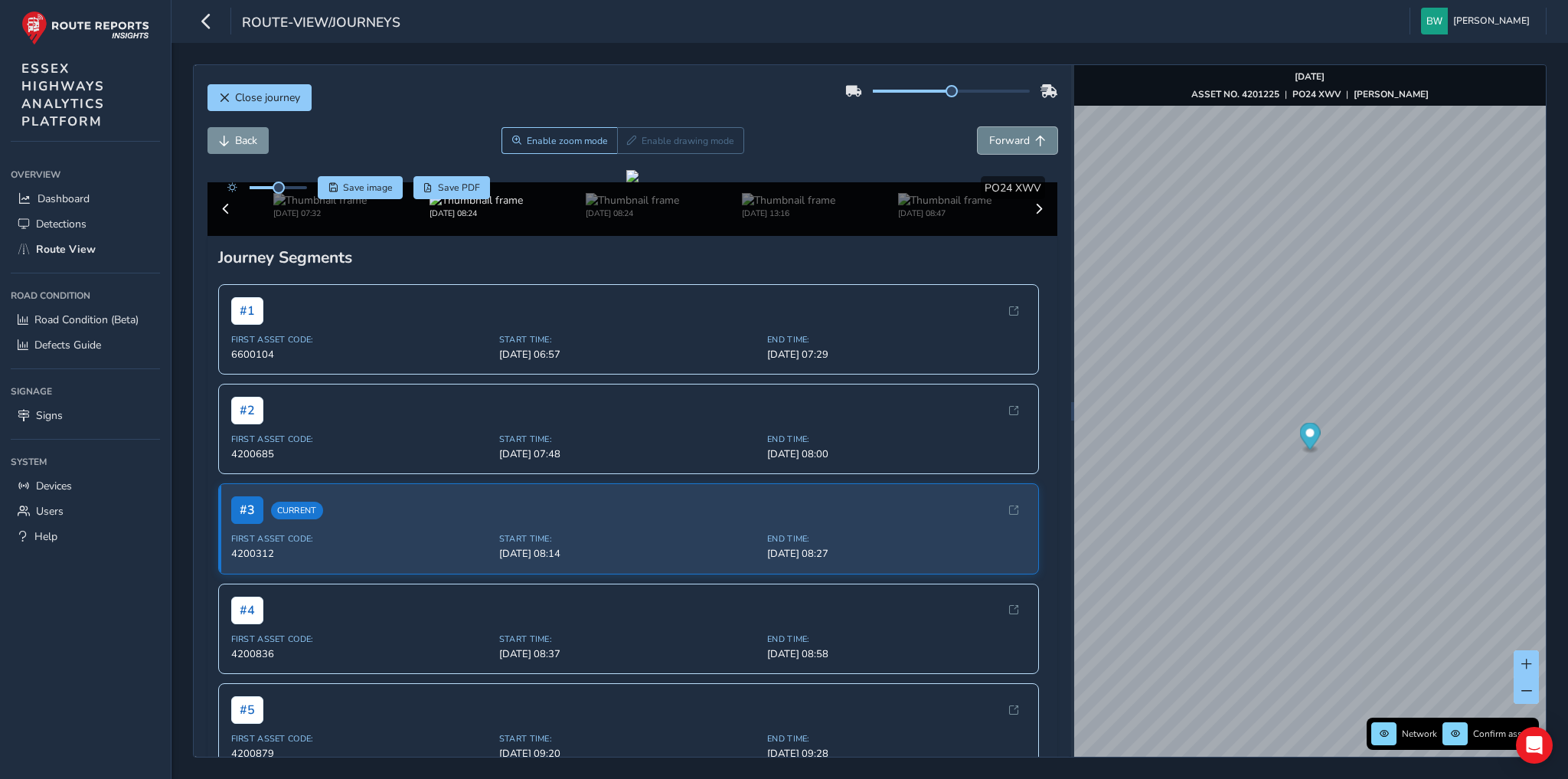
click at [1014, 136] on span "Forward" at bounding box center [1009, 140] width 41 height 15
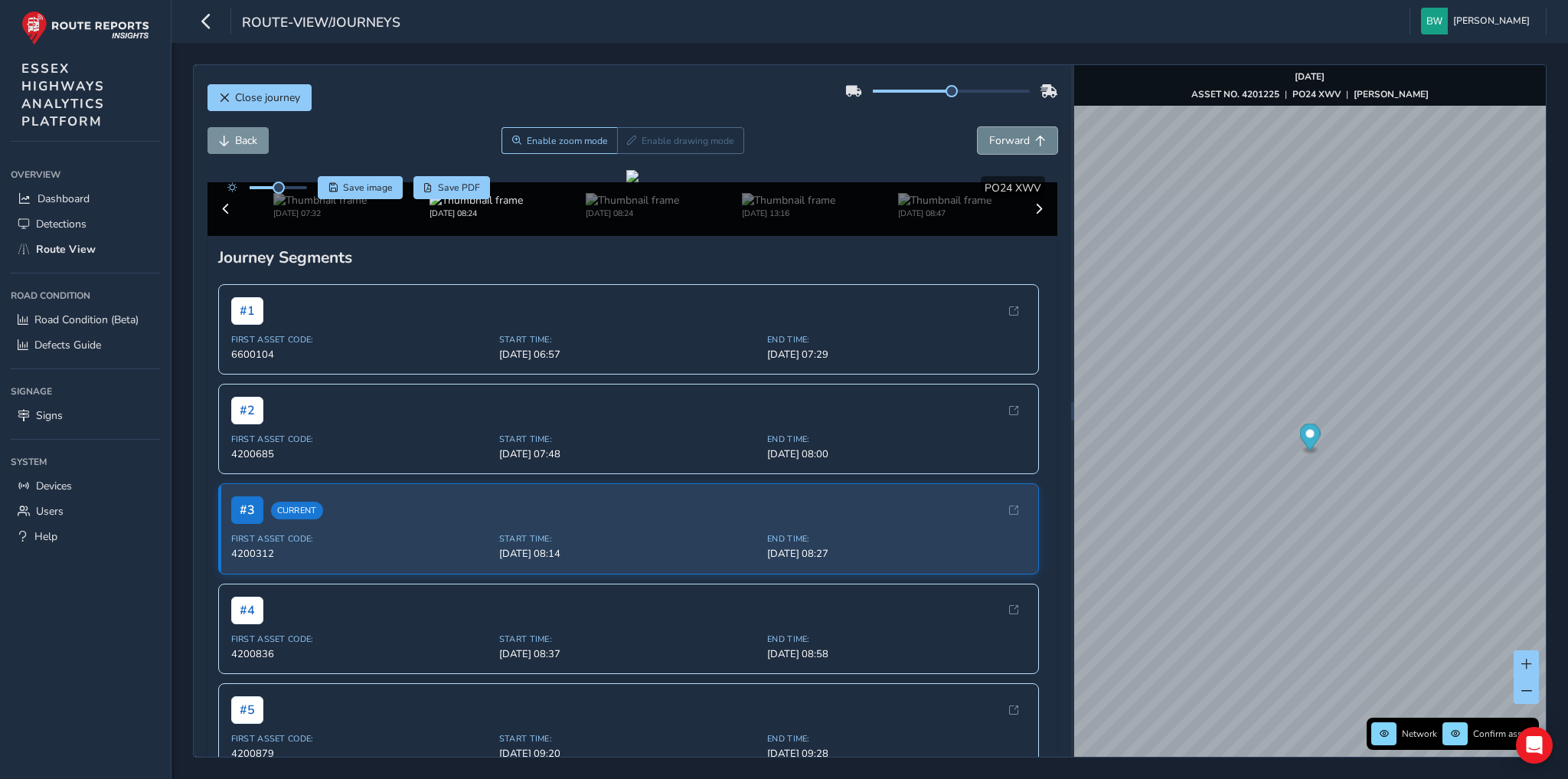
click at [1014, 136] on span "Forward" at bounding box center [1009, 140] width 41 height 15
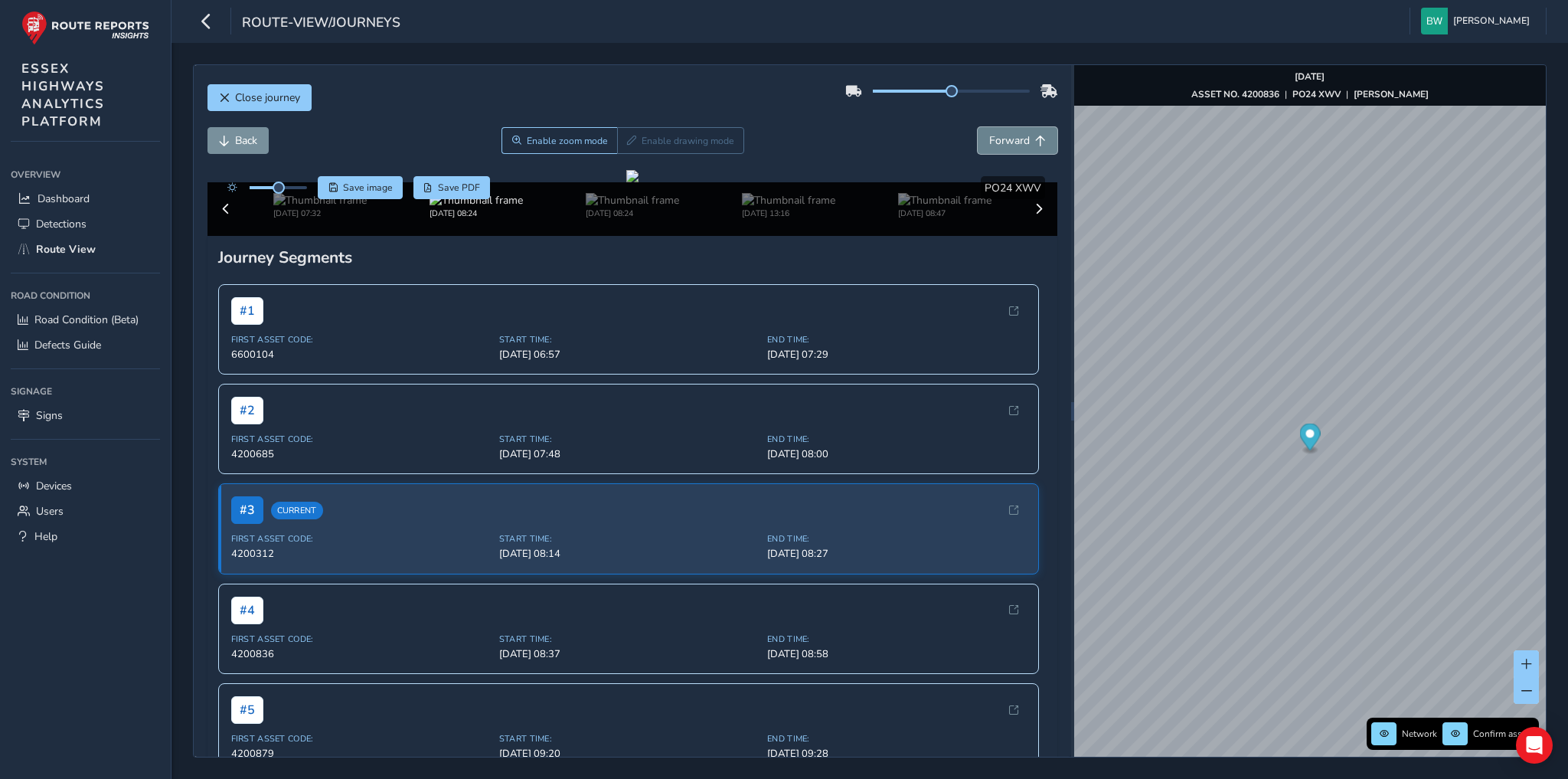
click at [1014, 136] on span "Forward" at bounding box center [1009, 140] width 41 height 15
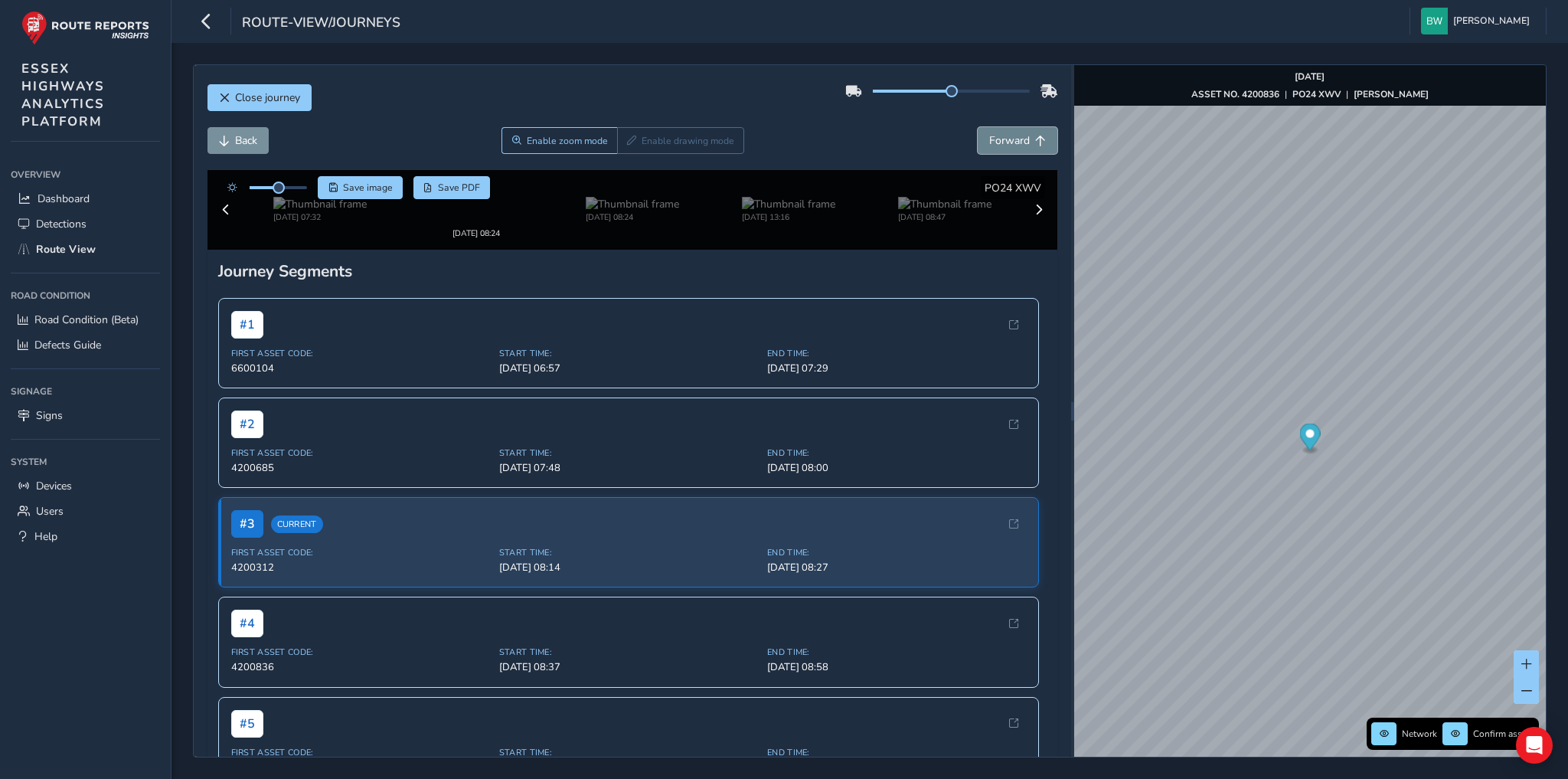
click at [1014, 136] on span "Forward" at bounding box center [1009, 140] width 41 height 15
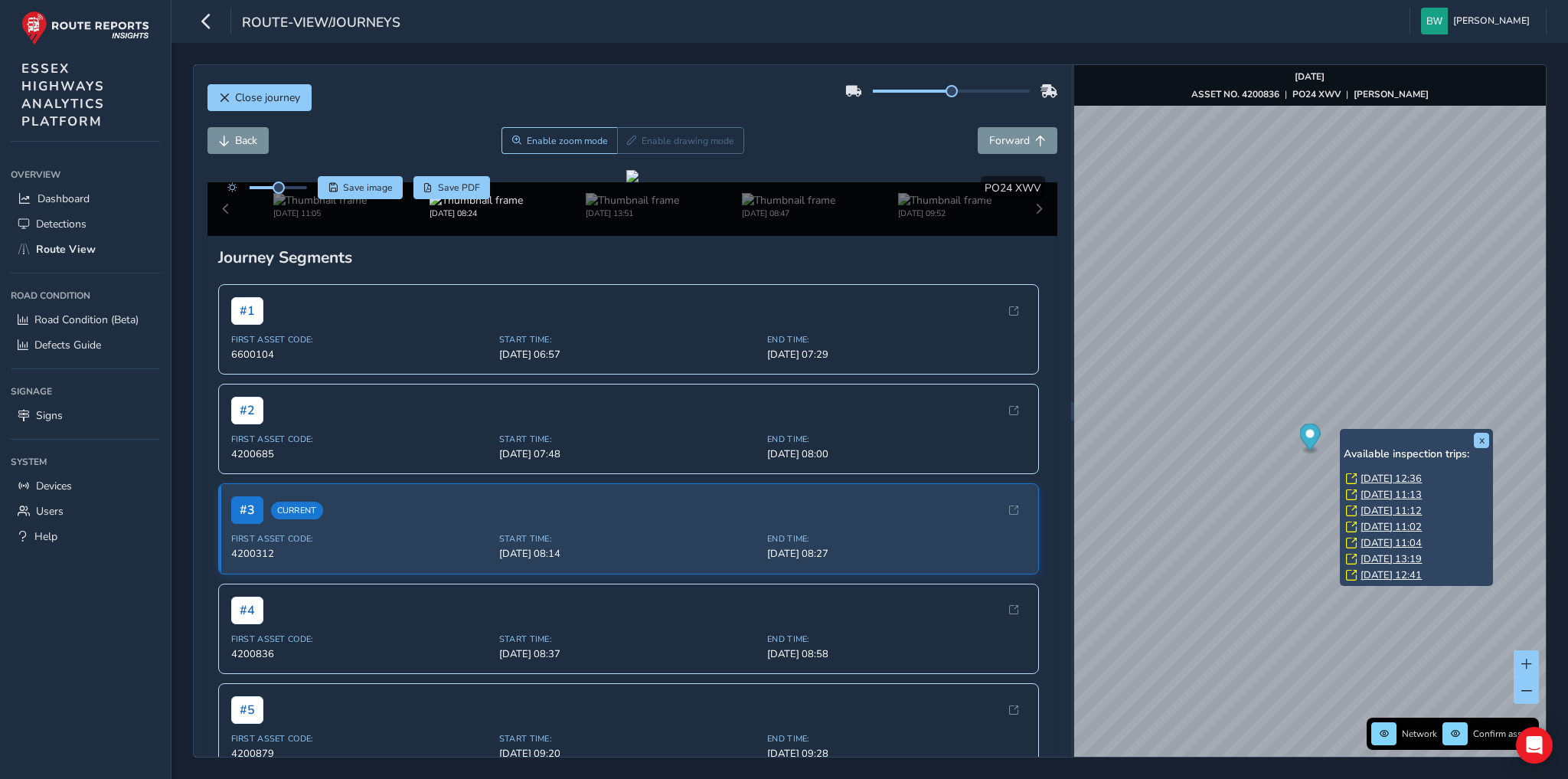
click at [1383, 477] on link "[DATE] 12:36" at bounding box center [1391, 479] width 61 height 14
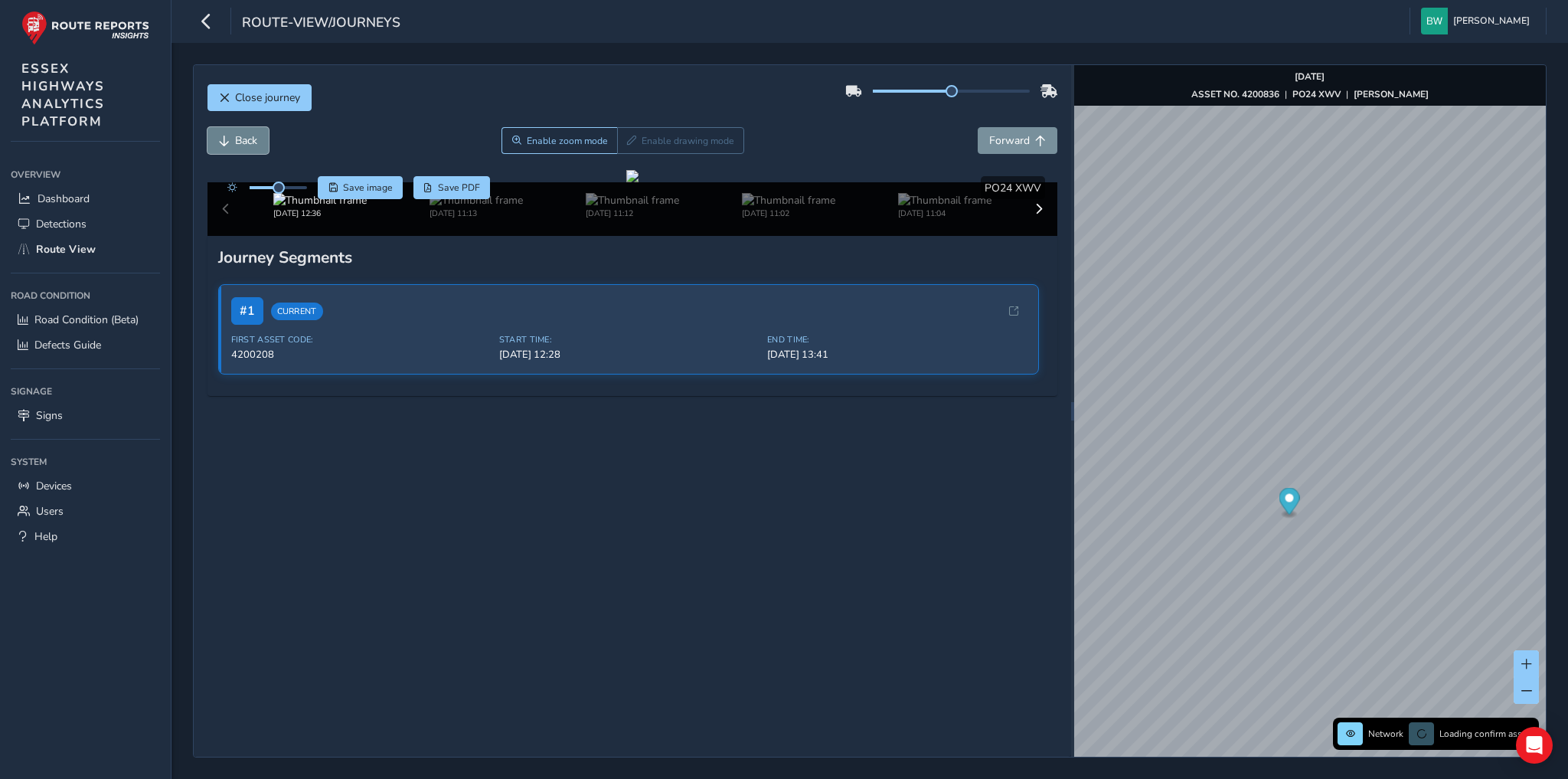
click at [229, 136] on button "Back" at bounding box center [238, 141] width 61 height 27
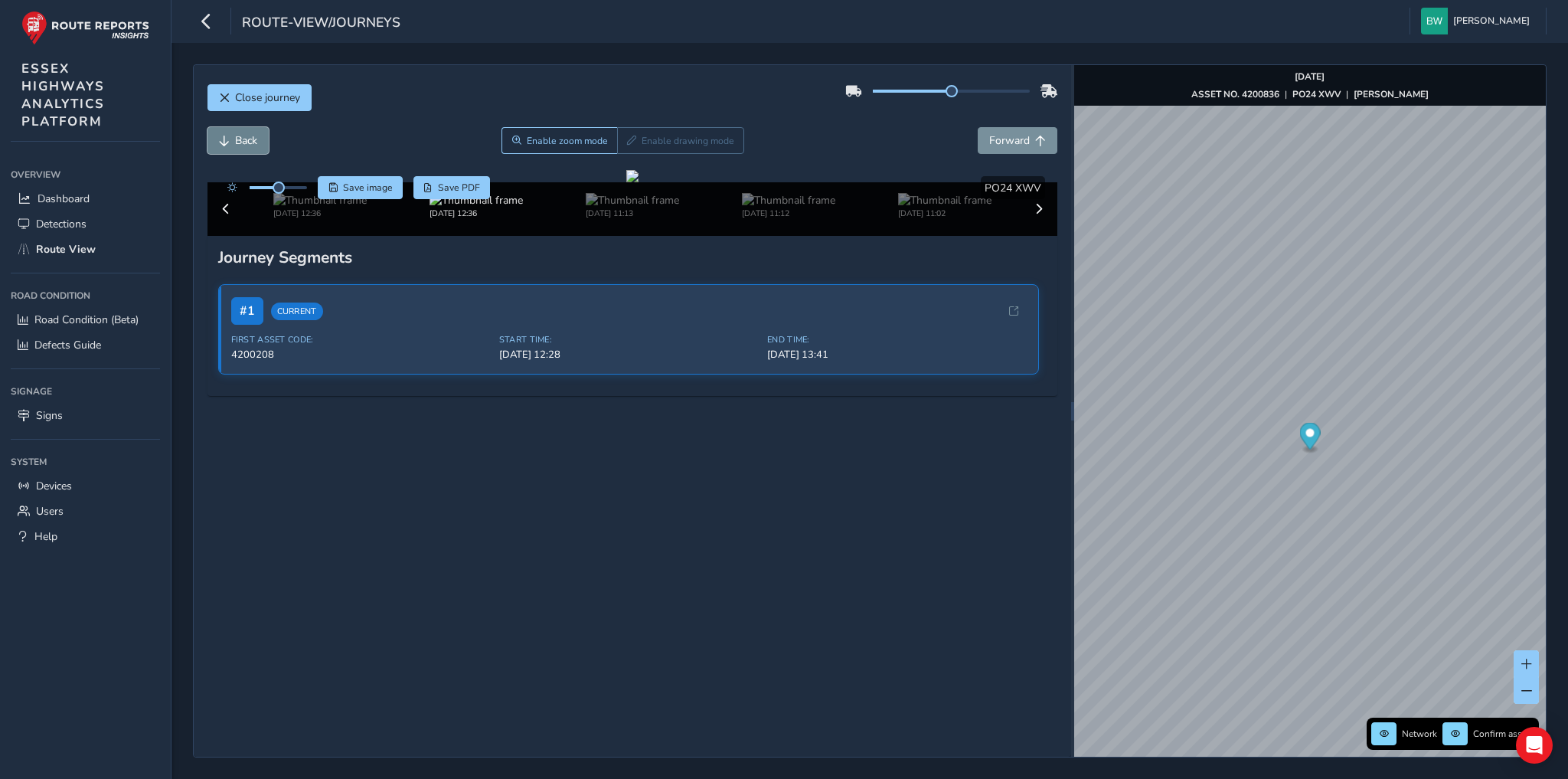
click at [229, 136] on button "Back" at bounding box center [238, 141] width 61 height 27
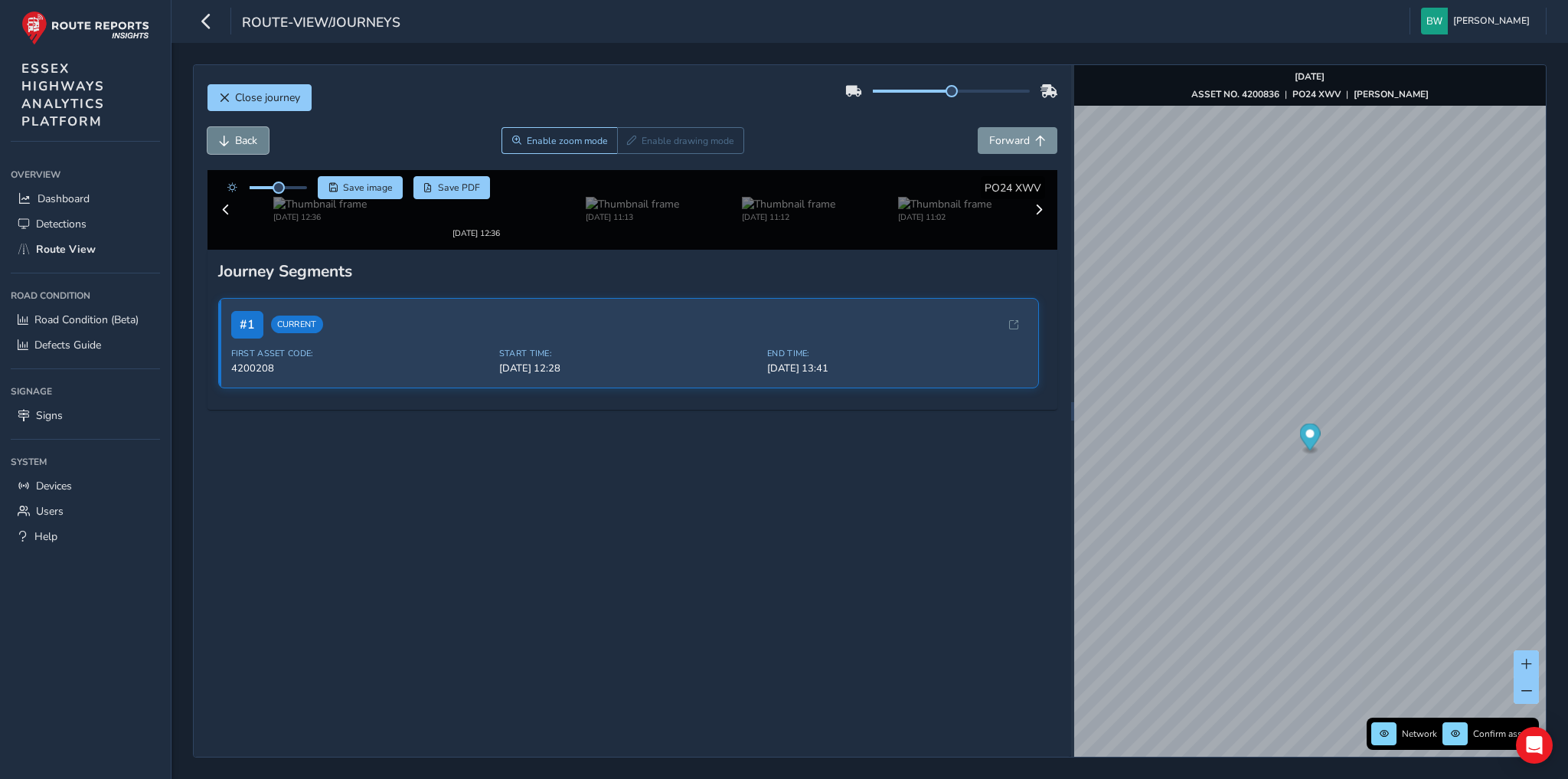
click at [229, 136] on button "Back" at bounding box center [238, 141] width 61 height 27
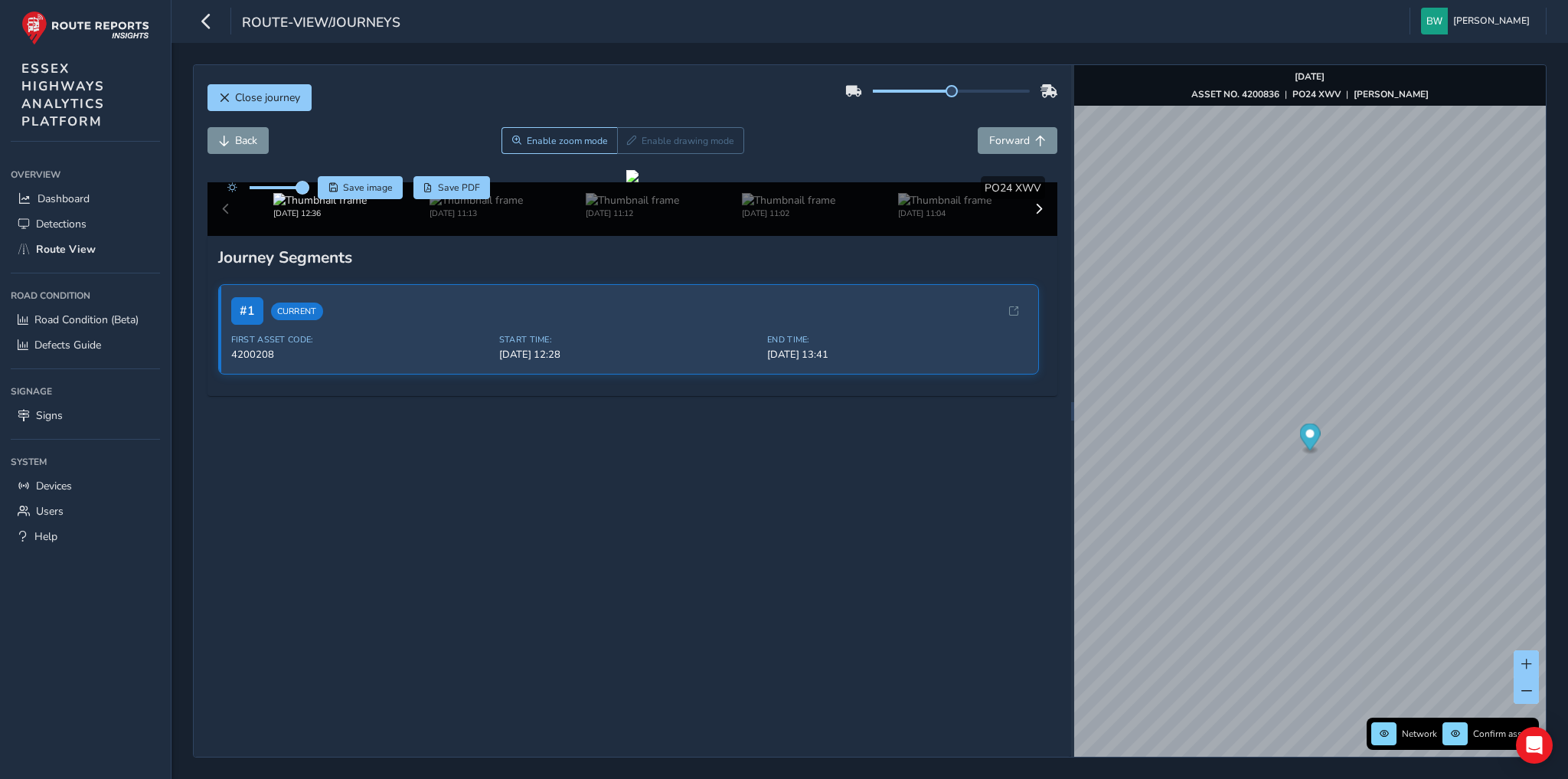
drag, startPoint x: 277, startPoint y: 188, endPoint x: 306, endPoint y: 188, distance: 29.0
click at [306, 188] on span at bounding box center [303, 188] width 13 height 13
click at [494, 207] on img at bounding box center [475, 200] width 93 height 15
click at [328, 207] on img at bounding box center [320, 200] width 93 height 15
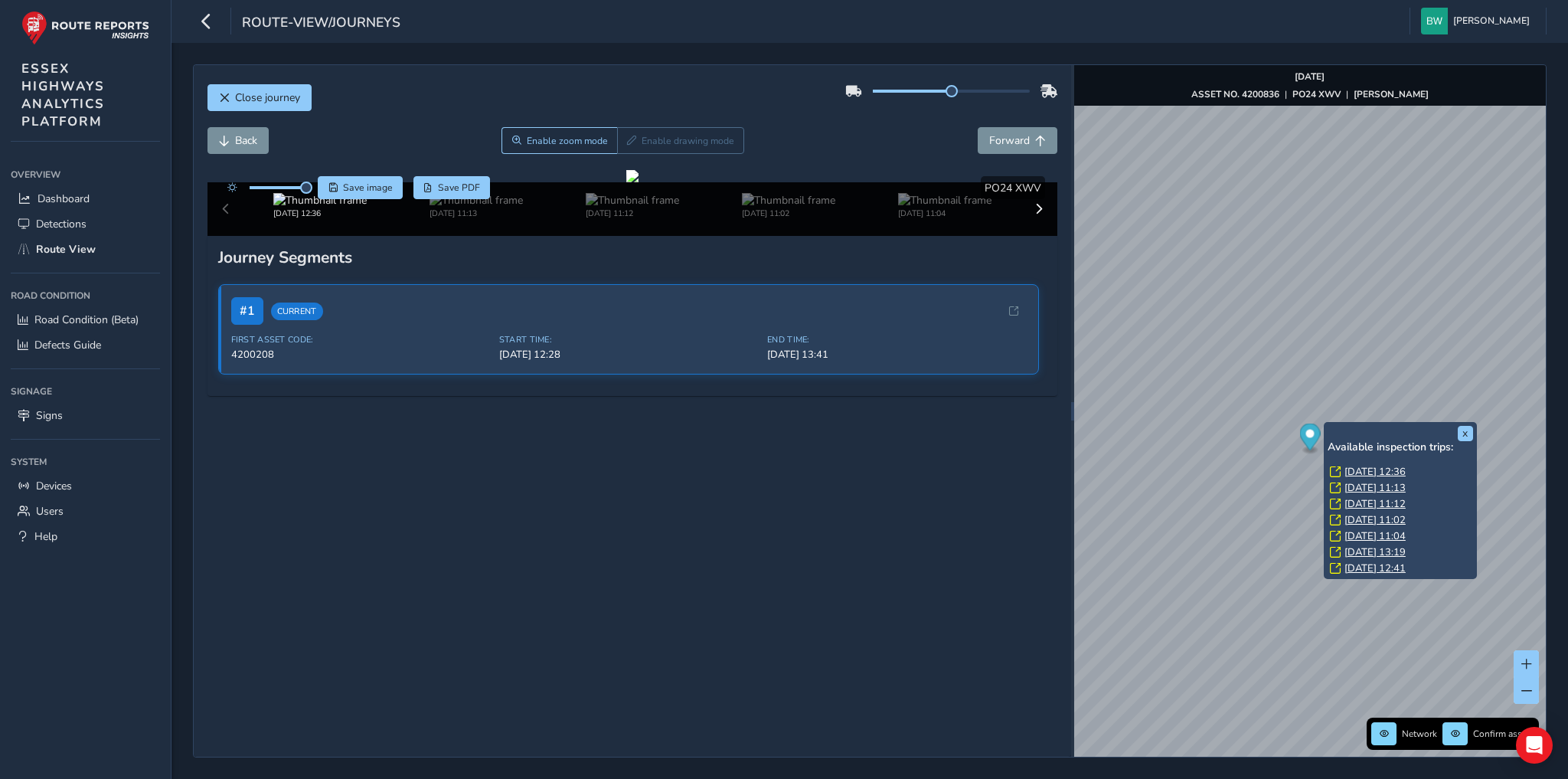
click at [1364, 484] on link "[DATE] 11:13" at bounding box center [1375, 488] width 61 height 14
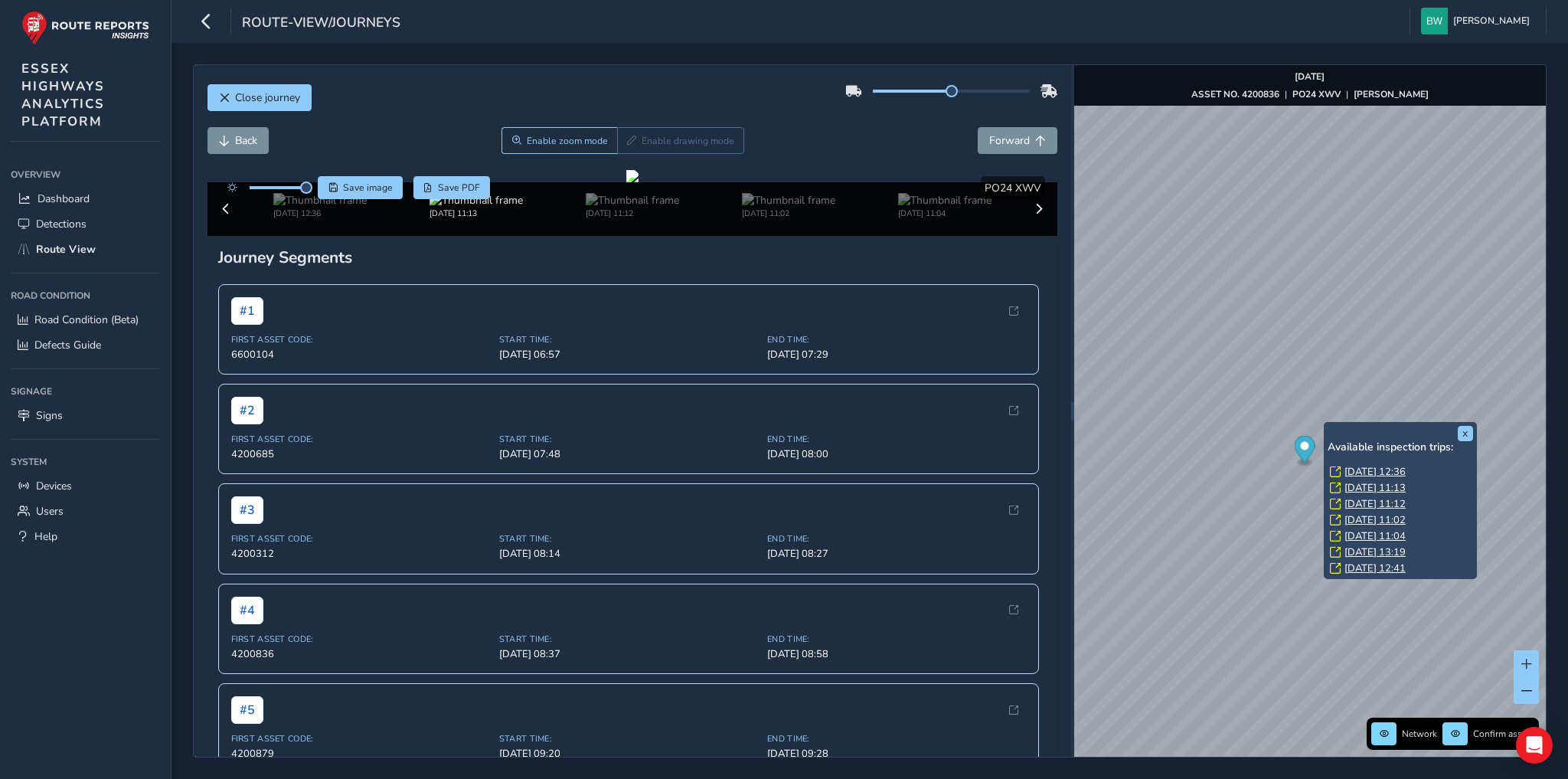
click at [1366, 501] on link "[DATE] 11:12" at bounding box center [1375, 504] width 61 height 14
